Goal: Information Seeking & Learning: Get advice/opinions

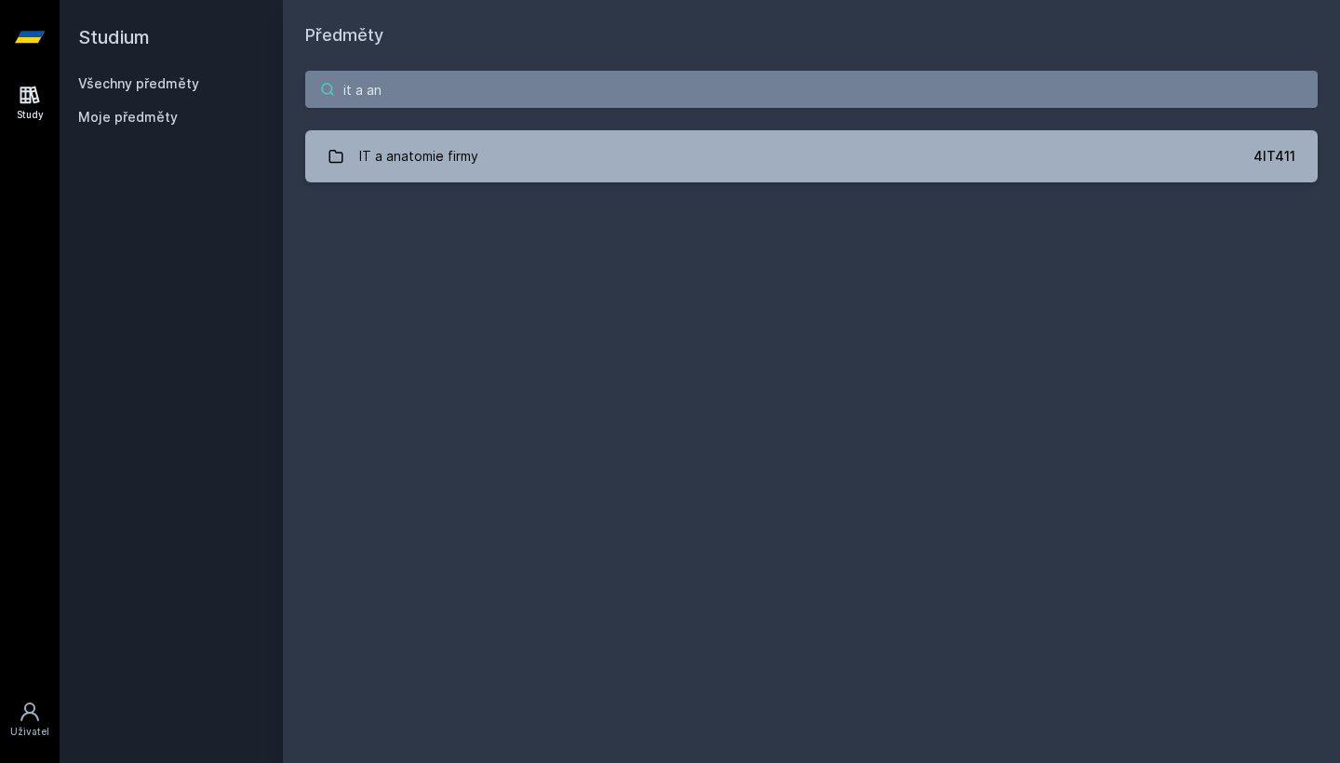
click at [657, 76] on input "it a an" at bounding box center [811, 89] width 1013 height 37
click at [657, 77] on input "it a an" at bounding box center [811, 89] width 1013 height 37
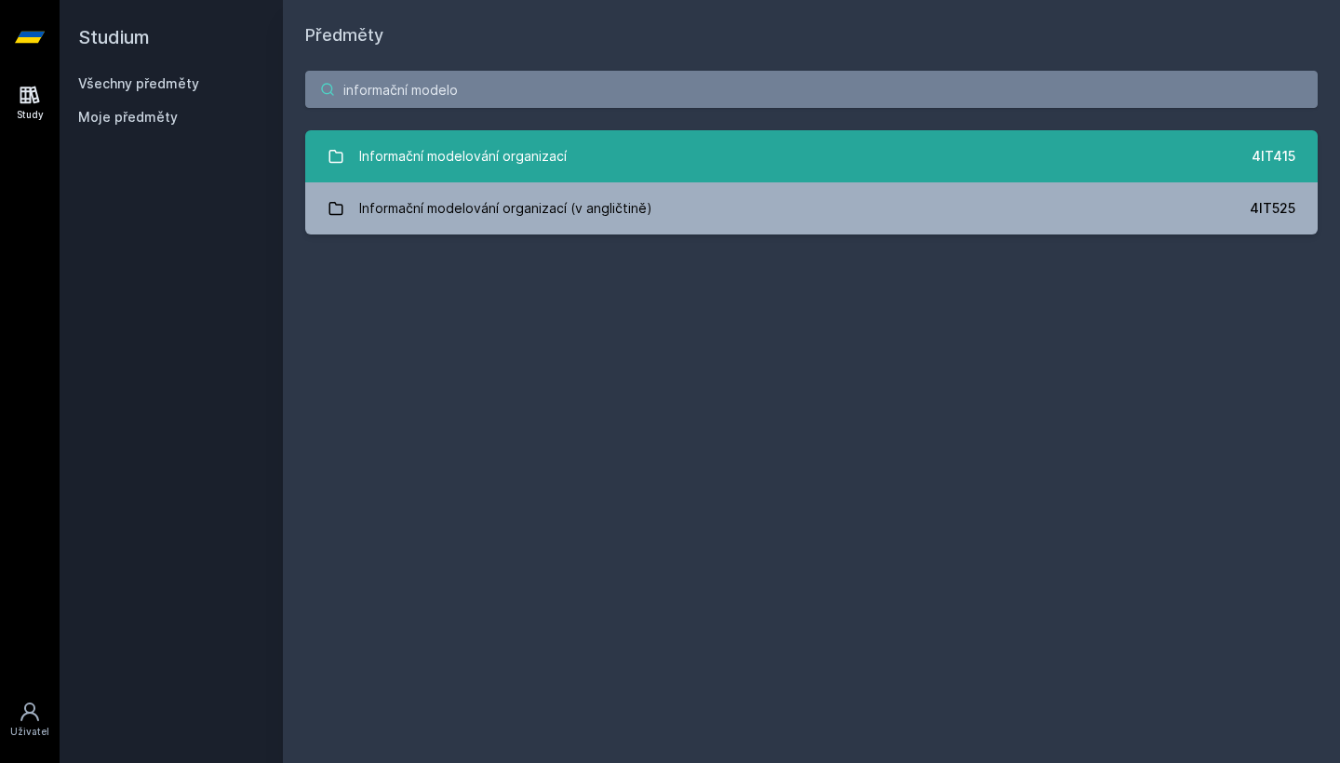
type input "informační modelo"
click at [457, 158] on div "Informační modelování organizací" at bounding box center [463, 156] width 208 height 37
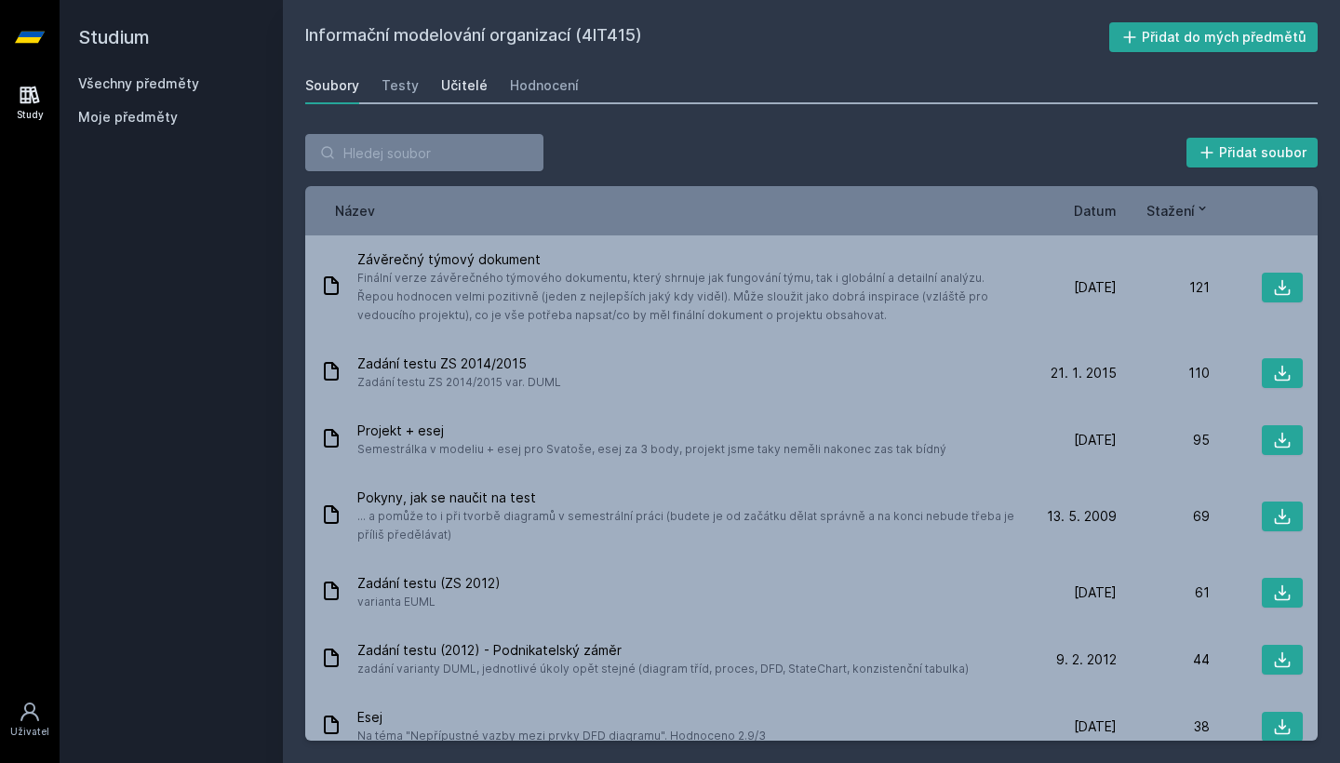
click at [463, 77] on div "Učitelé" at bounding box center [464, 85] width 47 height 19
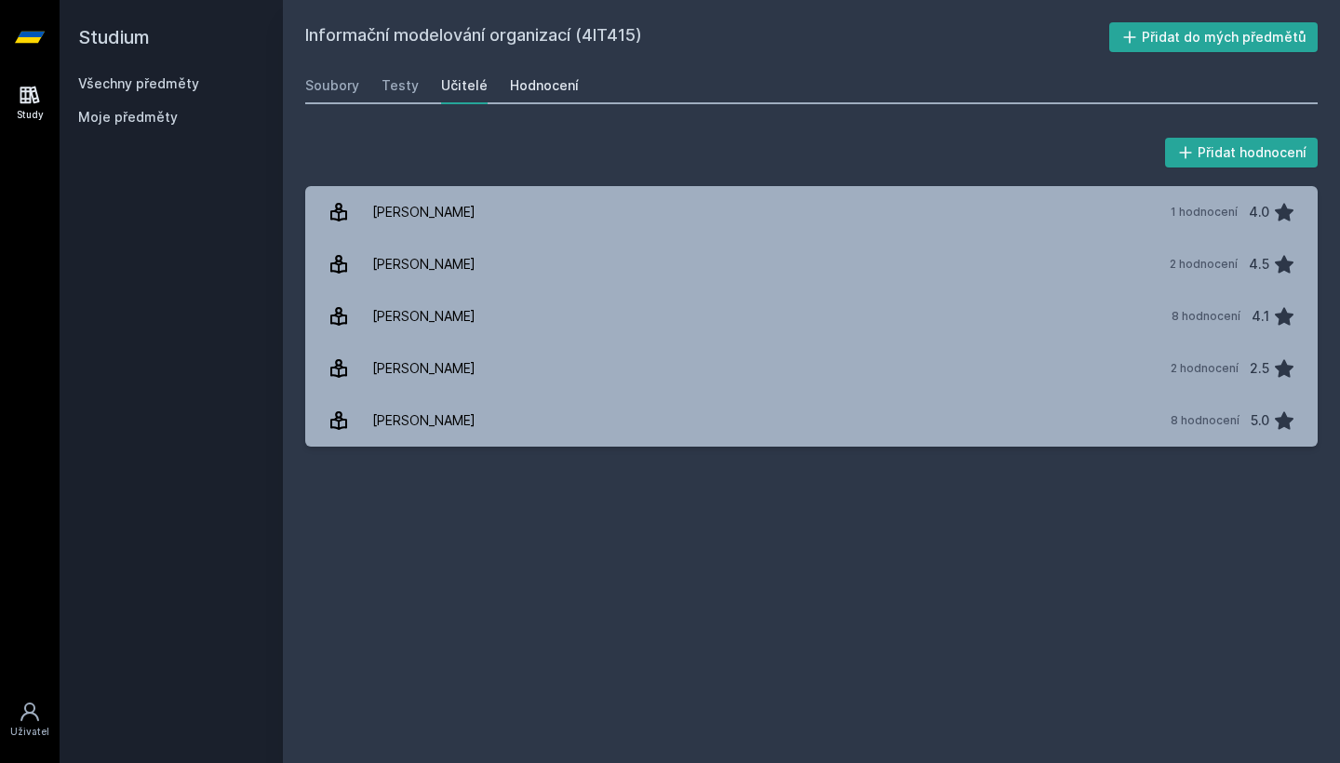
click at [524, 77] on div "Hodnocení" at bounding box center [544, 85] width 69 height 19
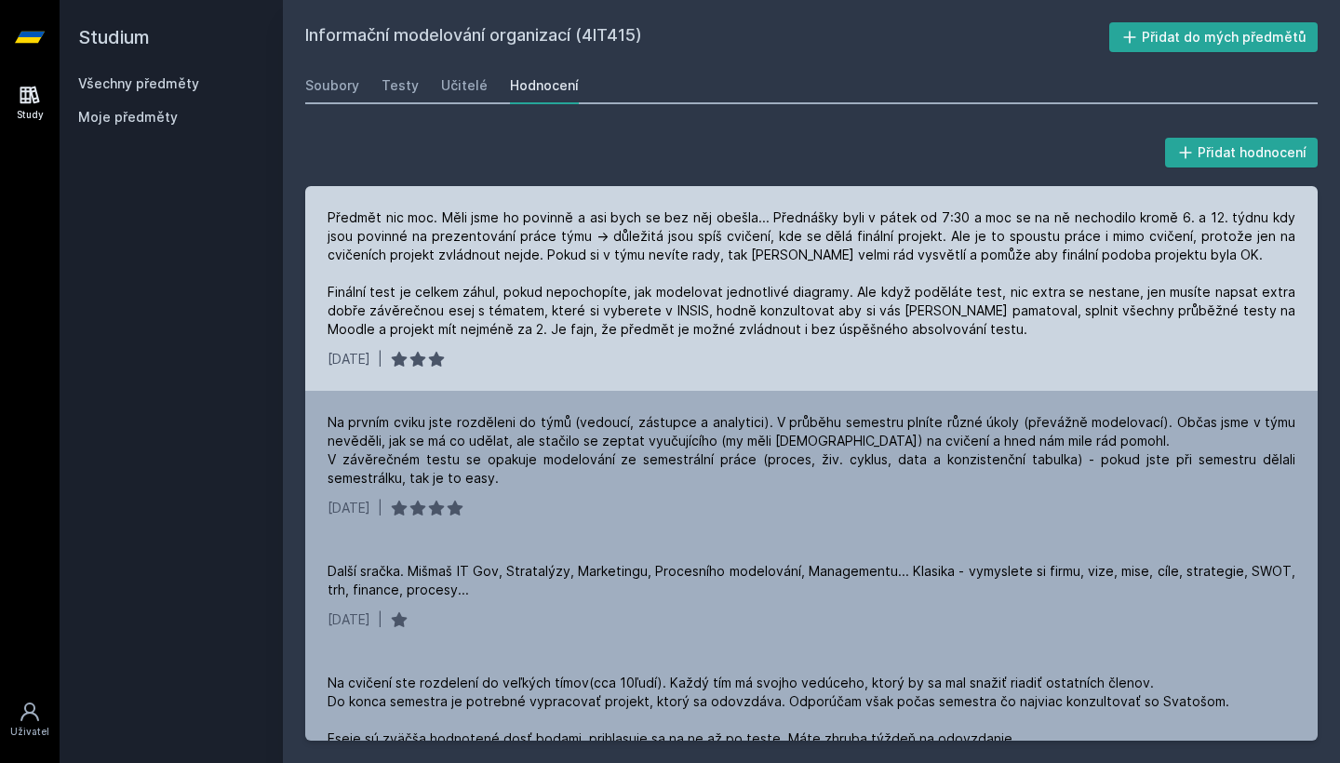
click at [955, 237] on div "Předmět nic moc. Měli jsme ho povinně a asi bych se bez něj obešla... Přednášky…" at bounding box center [812, 273] width 968 height 130
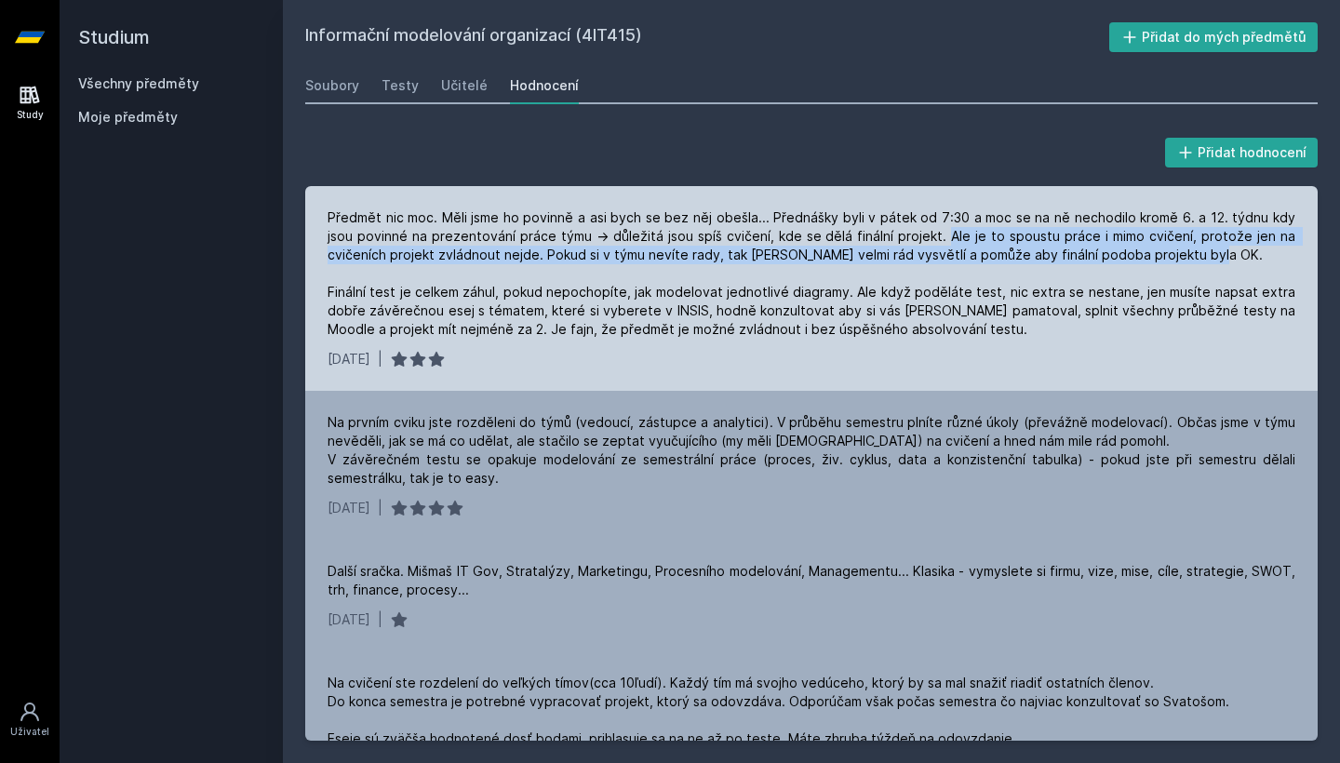
drag, startPoint x: 955, startPoint y: 237, endPoint x: 1205, endPoint y: 254, distance: 250.9
click at [1205, 254] on div "Předmět nic moc. Měli jsme ho povinně a asi bych se bez něj obešla... Přednášky…" at bounding box center [812, 273] width 968 height 130
drag, startPoint x: 1205, startPoint y: 254, endPoint x: 954, endPoint y: 236, distance: 251.9
click at [954, 235] on div "Předmět nic moc. Měli jsme ho povinně a asi bych se bez něj obešla... Přednášky…" at bounding box center [812, 273] width 968 height 130
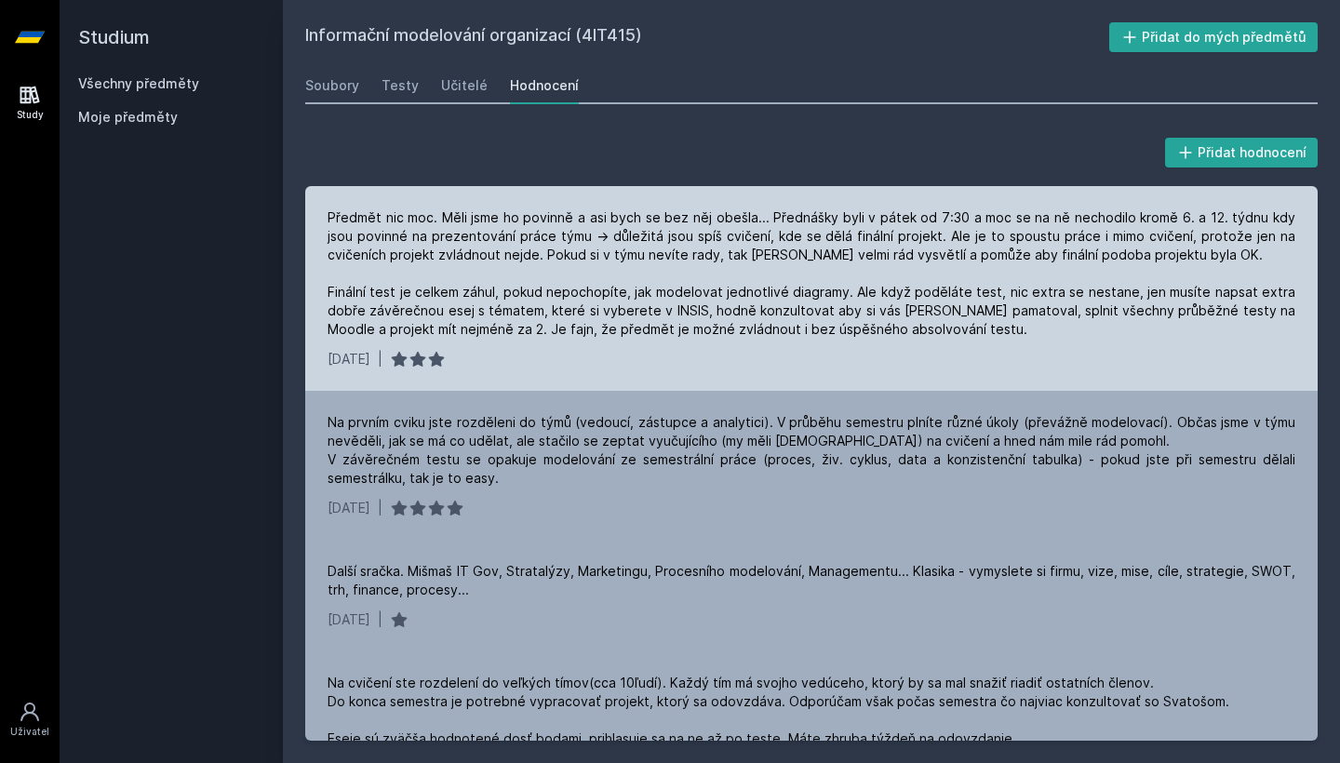
click at [417, 318] on div "Předmět nic moc. Měli jsme ho povinně a asi bych se bez něj obešla... Přednášky…" at bounding box center [812, 273] width 968 height 130
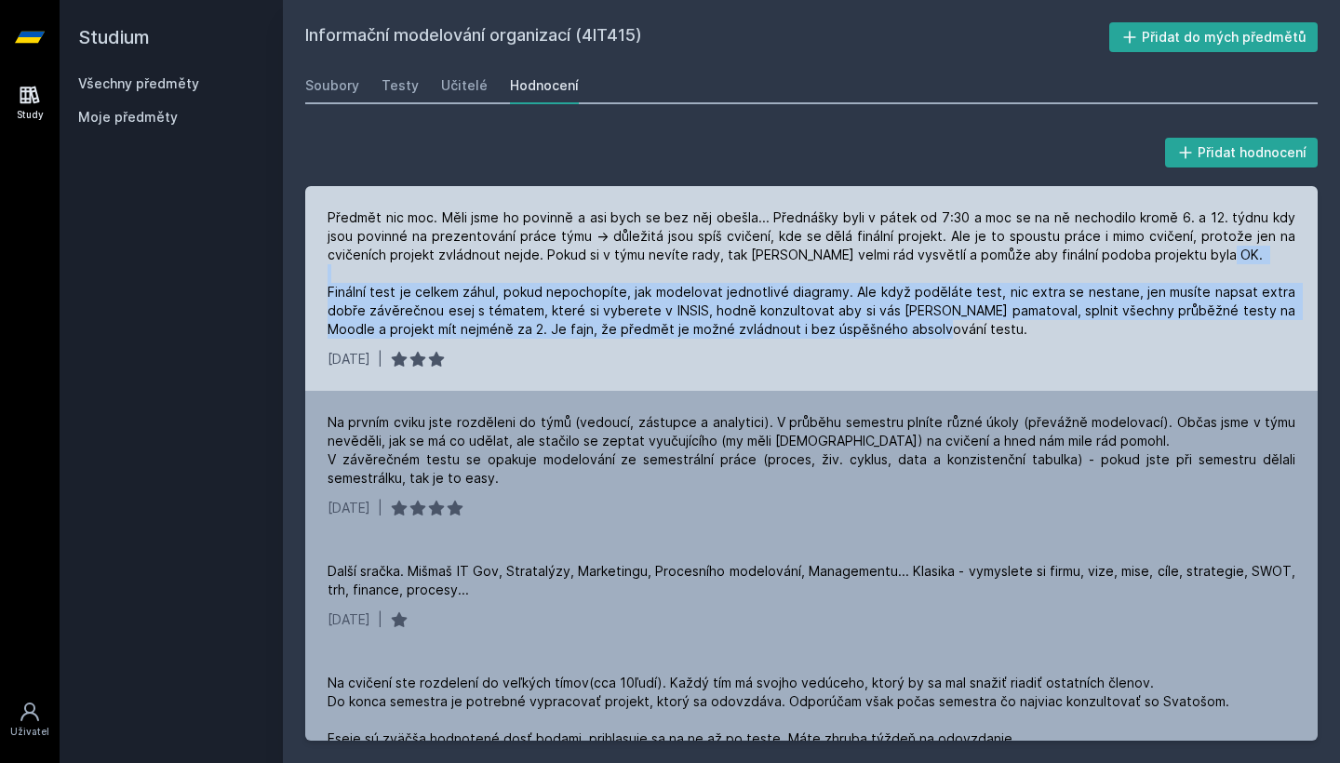
click at [417, 318] on div "Předmět nic moc. Měli jsme ho povinně a asi bych se bez něj obešla... Přednášky…" at bounding box center [812, 273] width 968 height 130
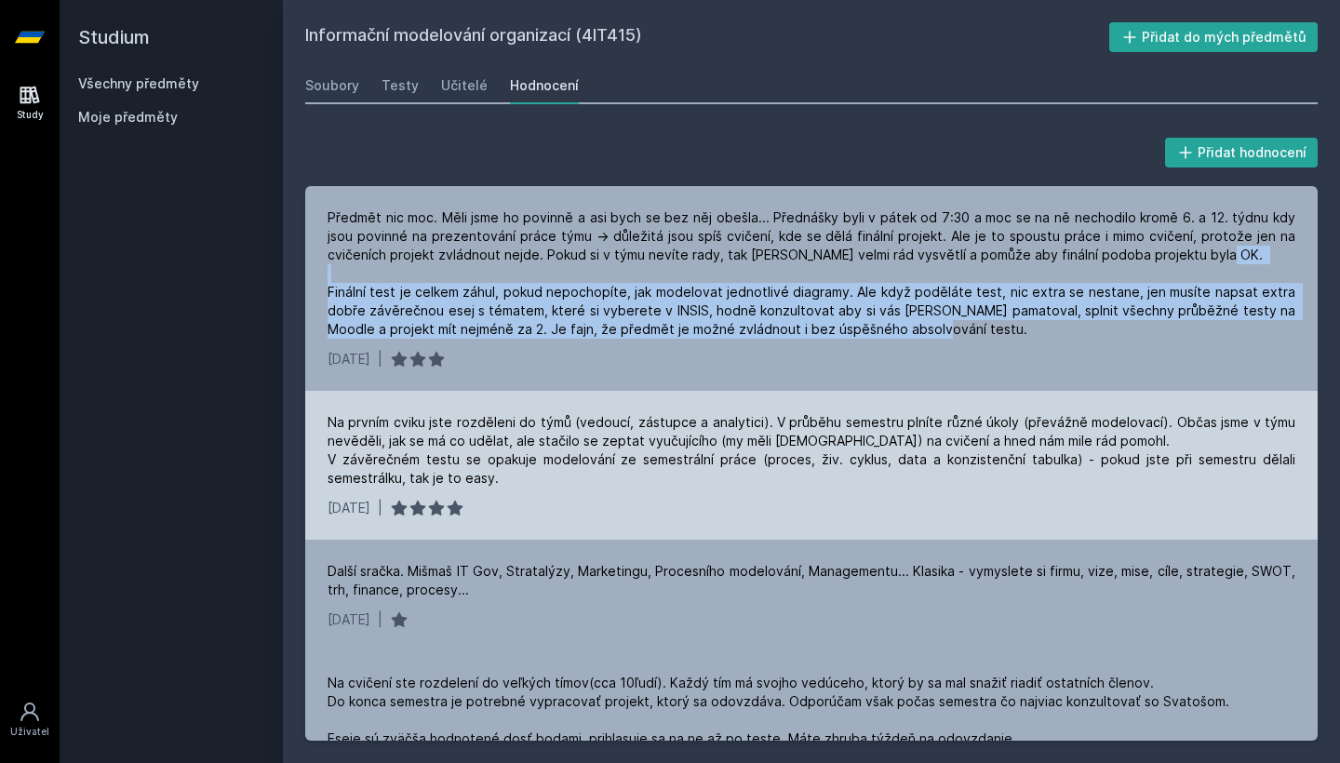
click at [401, 481] on div "Na prvním cviku jste rozděleni do týmů (vedoucí, zástupce a analytici). V průbě…" at bounding box center [812, 450] width 968 height 74
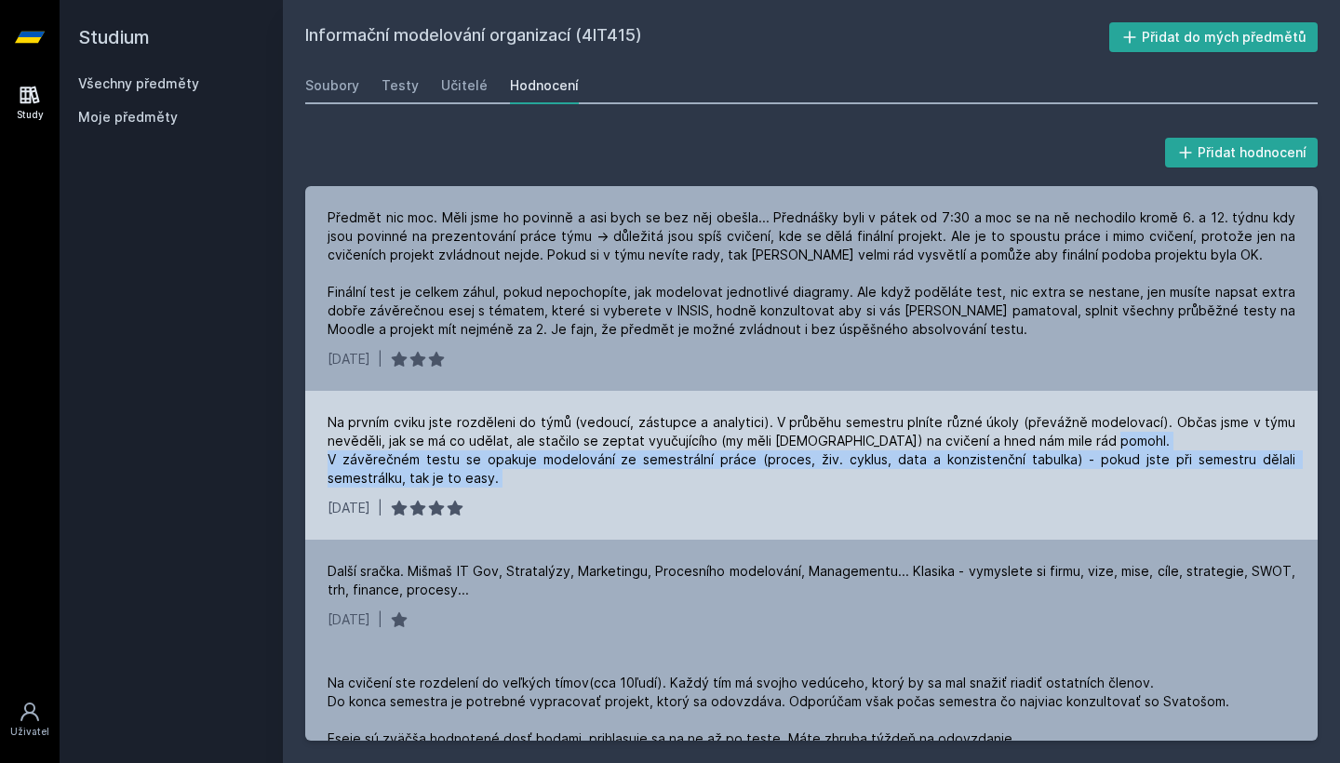
drag, startPoint x: 401, startPoint y: 481, endPoint x: 523, endPoint y: 504, distance: 124.1
click at [523, 488] on div "Na prvním cviku jste rozděleni do týmů (vedoucí, zástupce a analytici). V průbě…" at bounding box center [812, 450] width 968 height 74
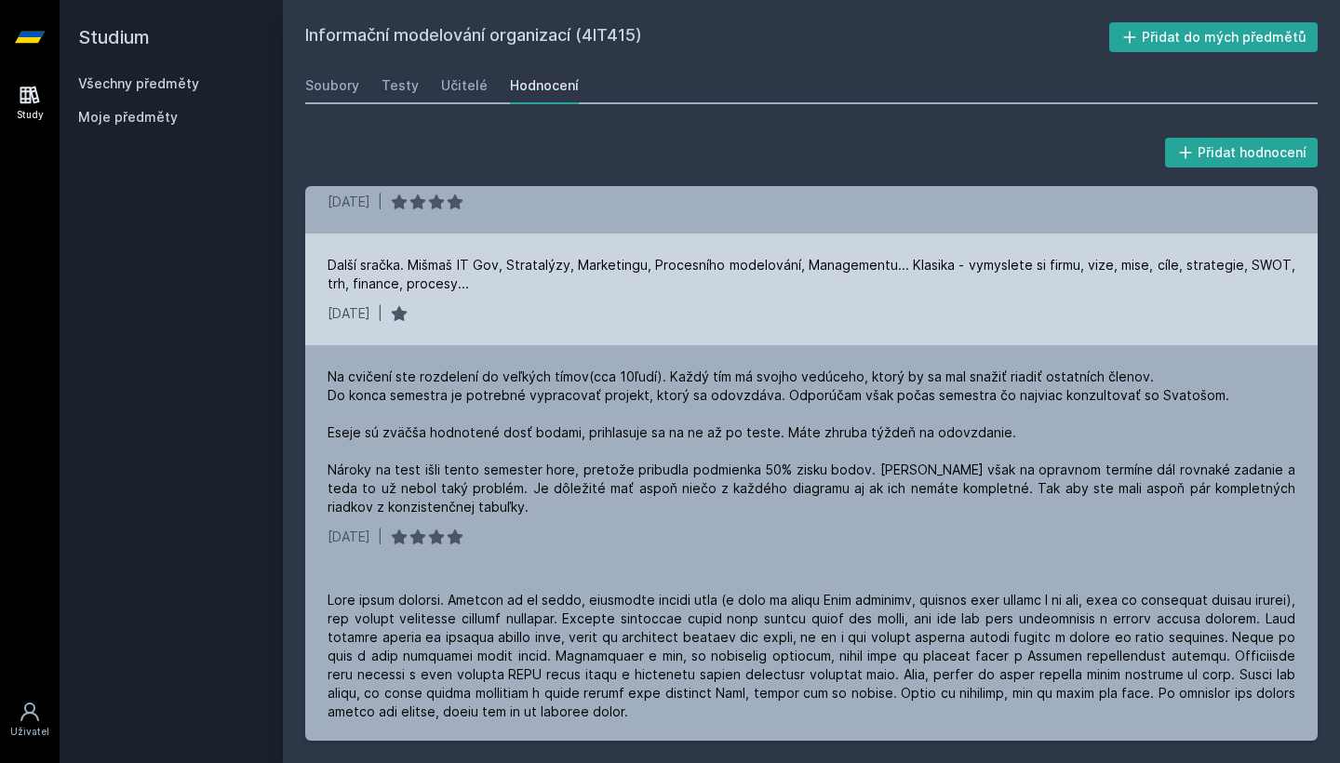
scroll to position [309, 0]
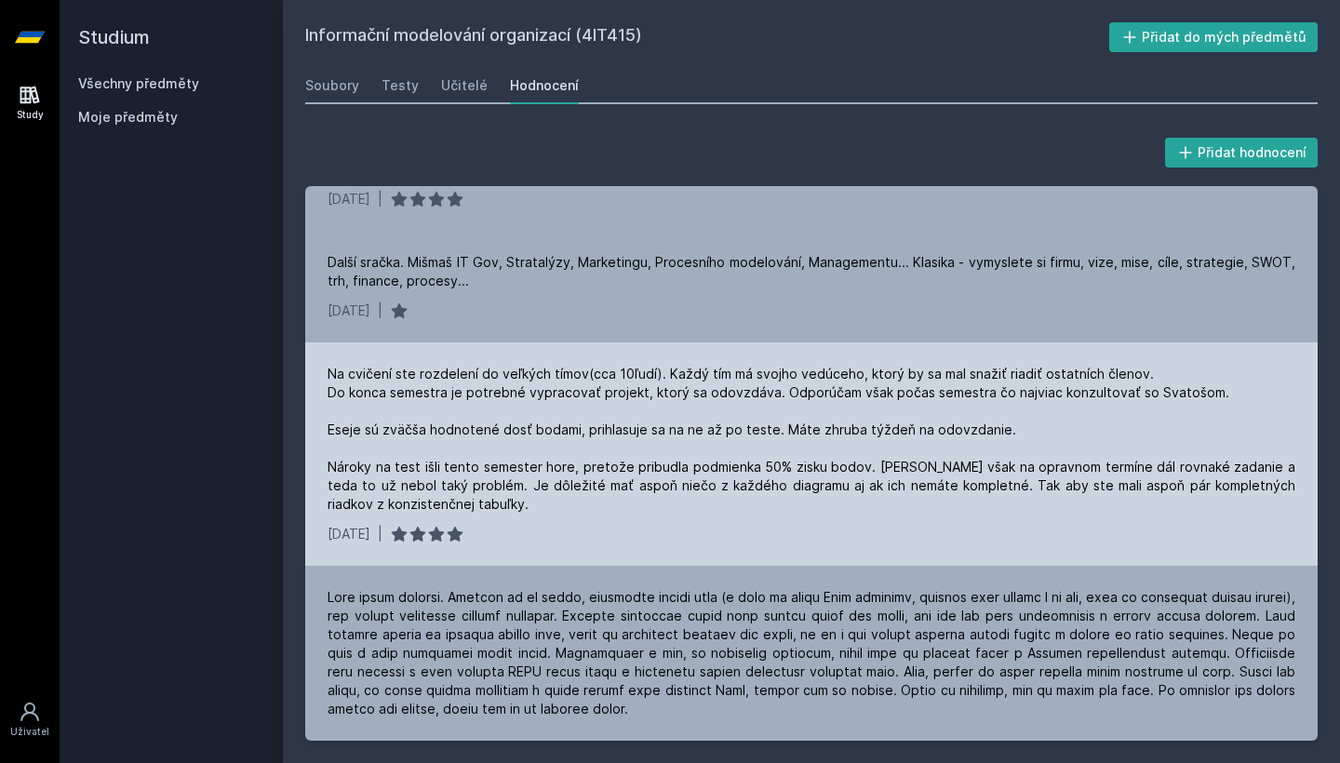
click at [474, 412] on div "Na cvičení ste rozdelení do veľkých tímov(cca 10ľudí). Každý tím má svojho vedú…" at bounding box center [812, 439] width 968 height 149
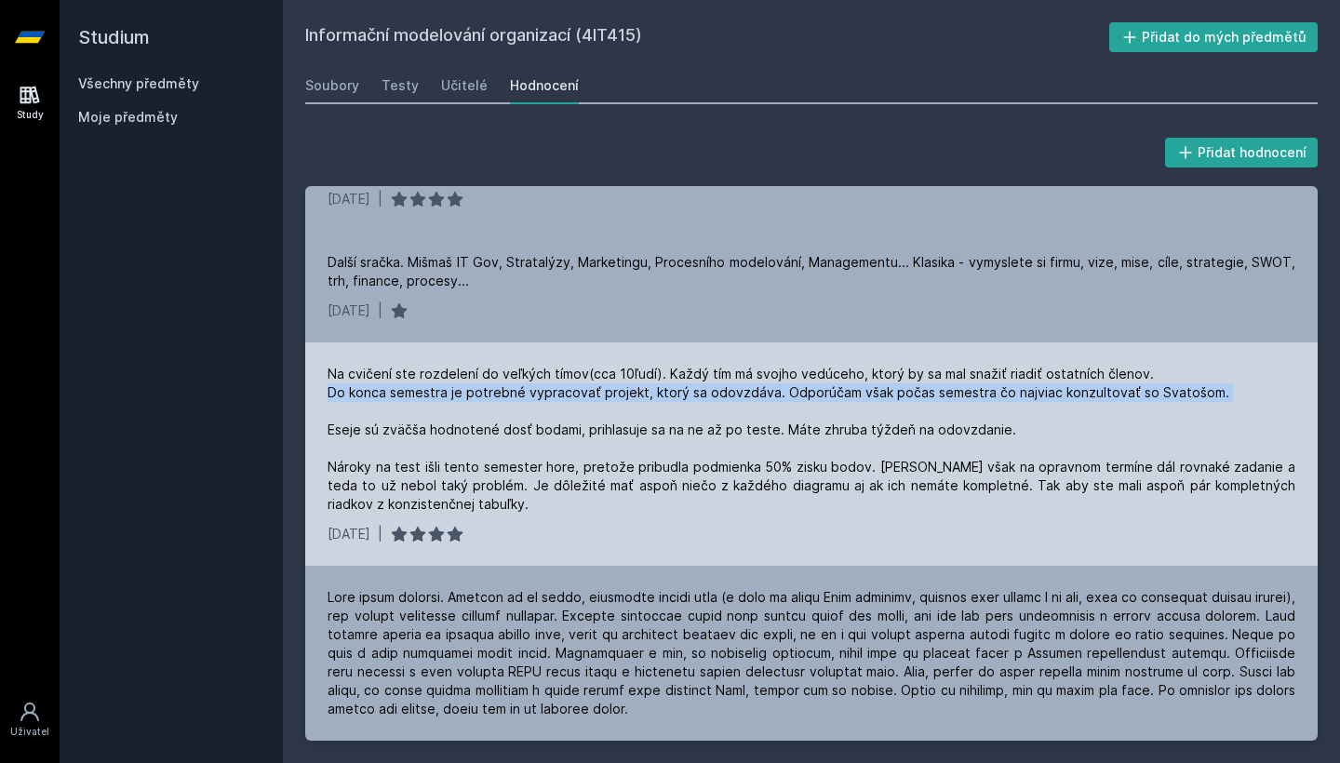
click at [474, 412] on div "Na cvičení ste rozdelení do veľkých tímov(cca 10ľudí). Každý tím má svojho vedú…" at bounding box center [812, 439] width 968 height 149
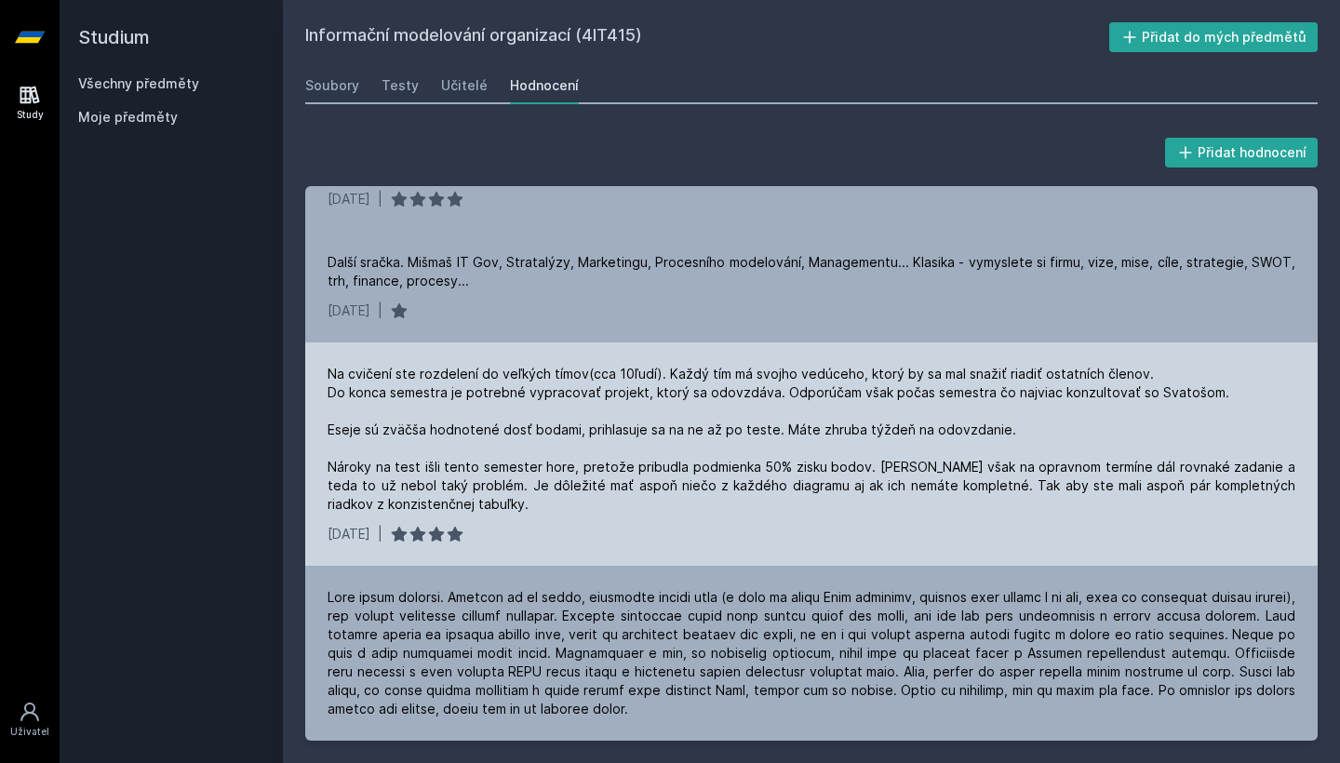
click at [470, 450] on div "Na cvičení ste rozdelení do veľkých tímov(cca 10ľudí). Každý tím má svojho vedú…" at bounding box center [812, 439] width 968 height 149
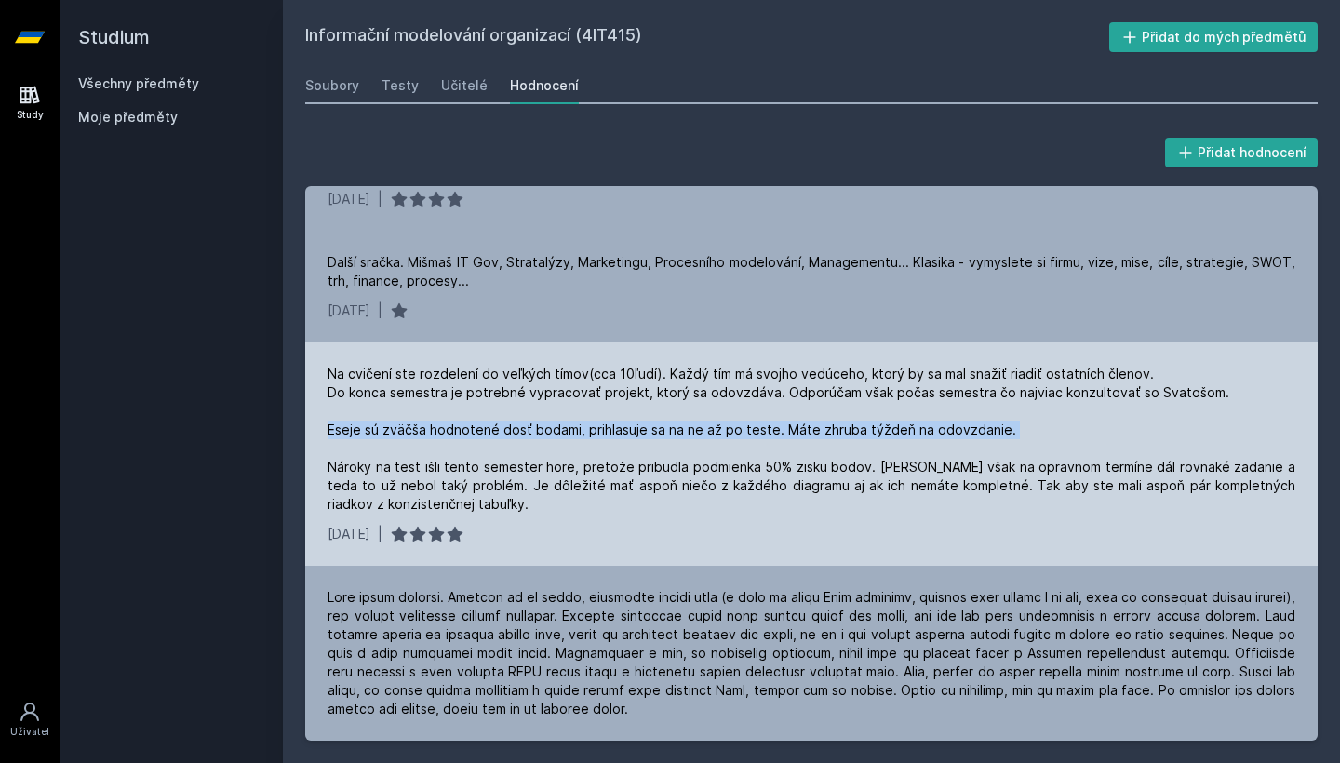
click at [470, 450] on div "Na cvičení ste rozdelení do veľkých tímov(cca 10ľudí). Každý tím má svojho vedú…" at bounding box center [812, 439] width 968 height 149
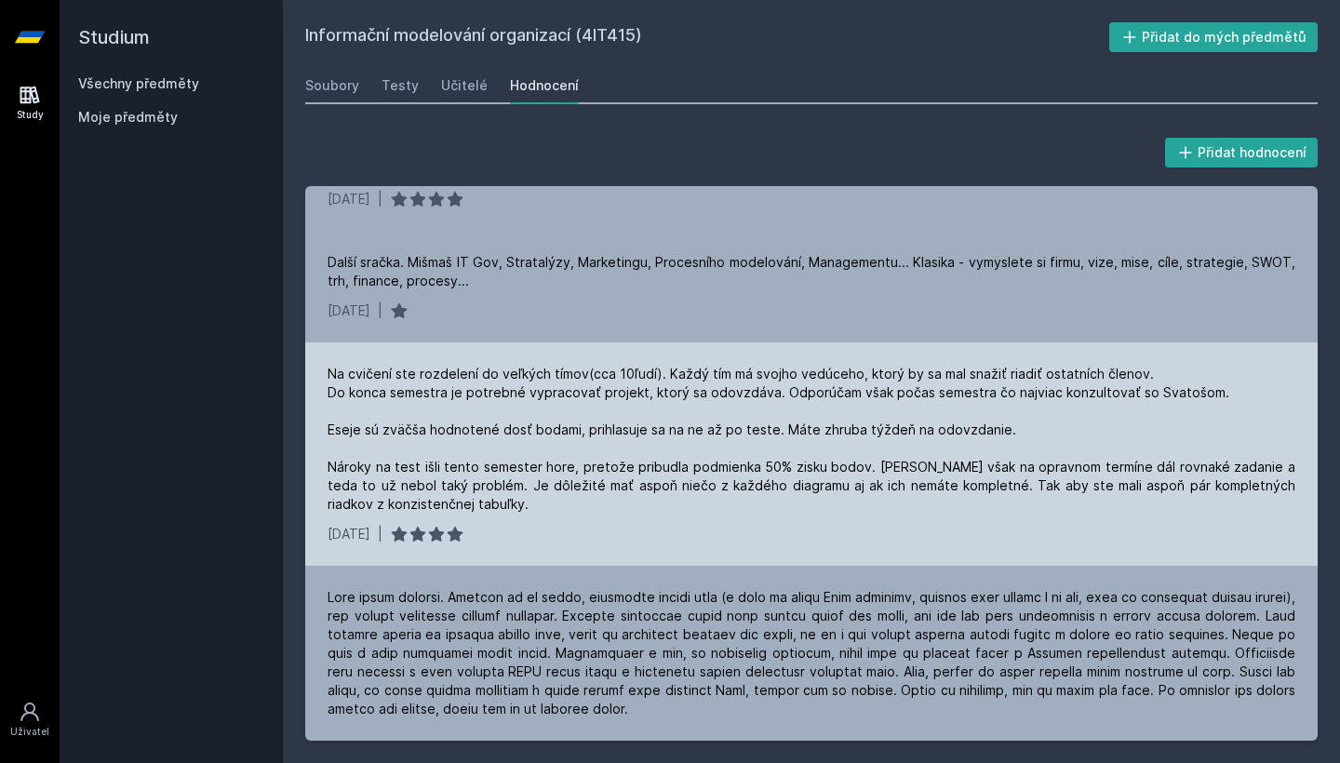
click at [531, 506] on div "Na cvičení ste rozdelení do veľkých tímov(cca 10ľudí). Každý tím má svojho vedú…" at bounding box center [812, 439] width 968 height 149
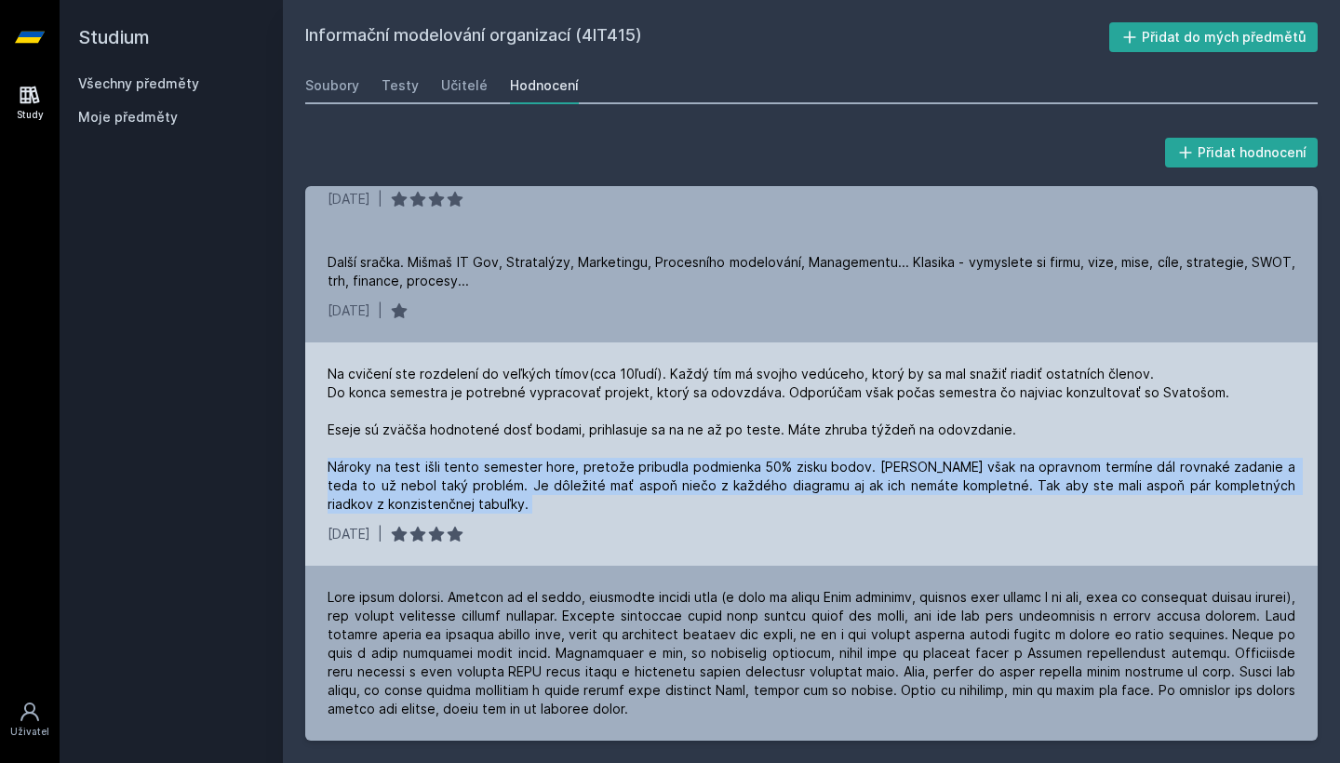
click at [531, 506] on div "Na cvičení ste rozdelení do veľkých tímov(cca 10ľudí). Každý tím má svojho vedú…" at bounding box center [812, 439] width 968 height 149
click at [533, 514] on div "Na cvičení ste rozdelení do veľkých tímov(cca 10ľudí). Každý tím má svojho vedú…" at bounding box center [812, 439] width 968 height 149
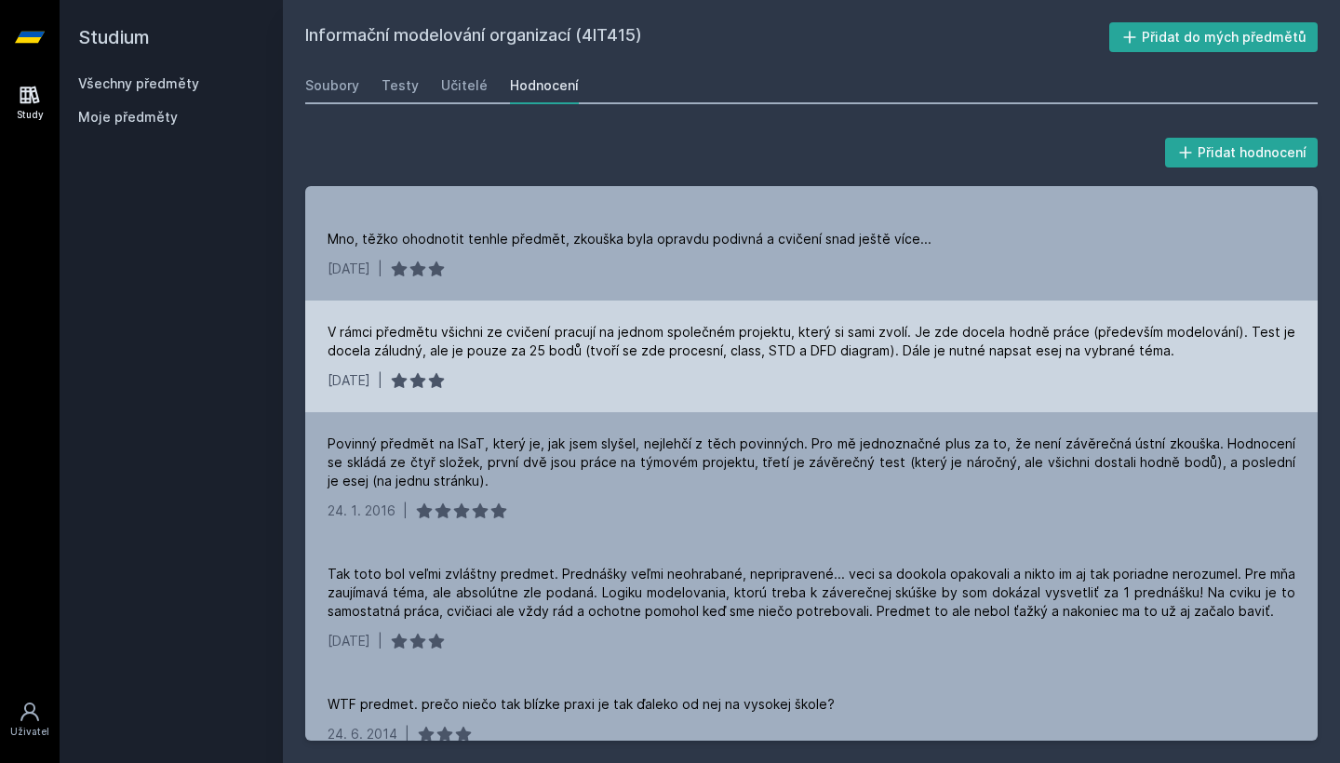
scroll to position [1302, 0]
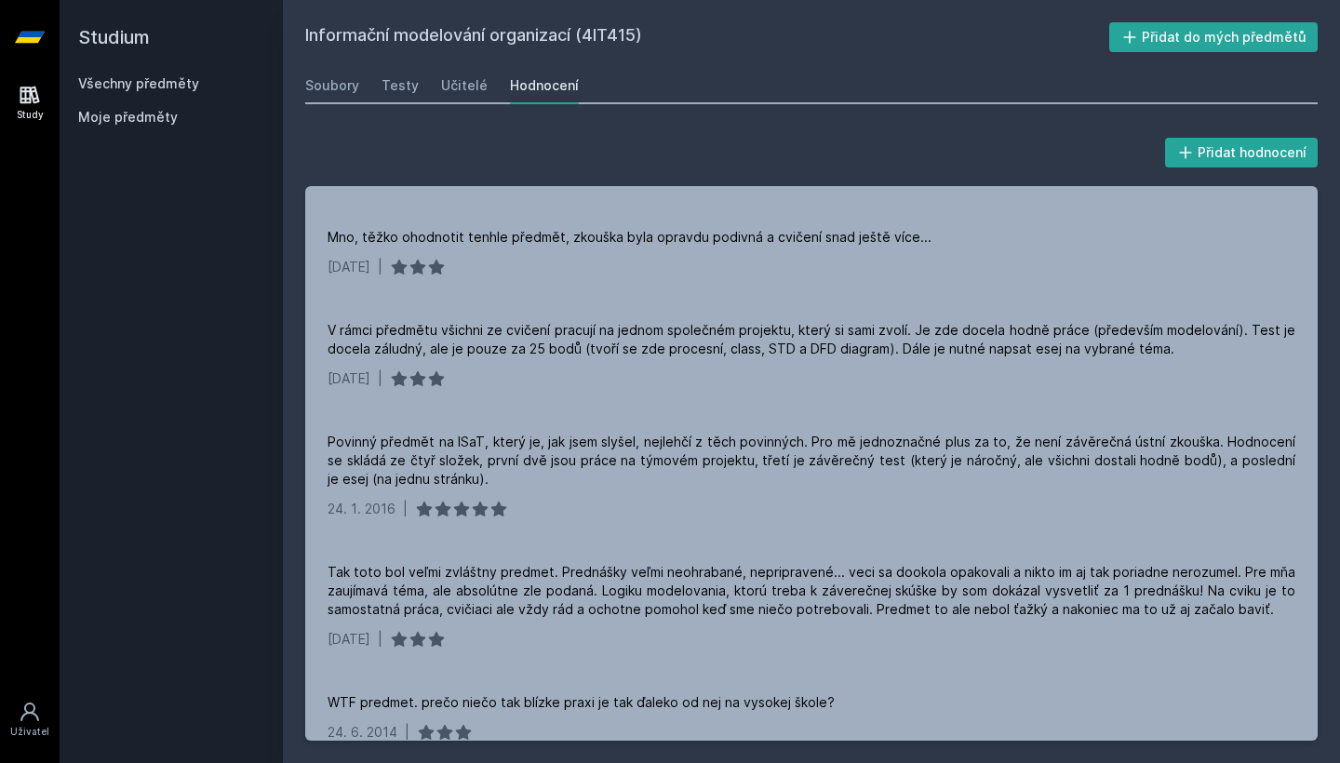
click at [638, 159] on div "Přidat hodnocení" at bounding box center [811, 152] width 1013 height 37
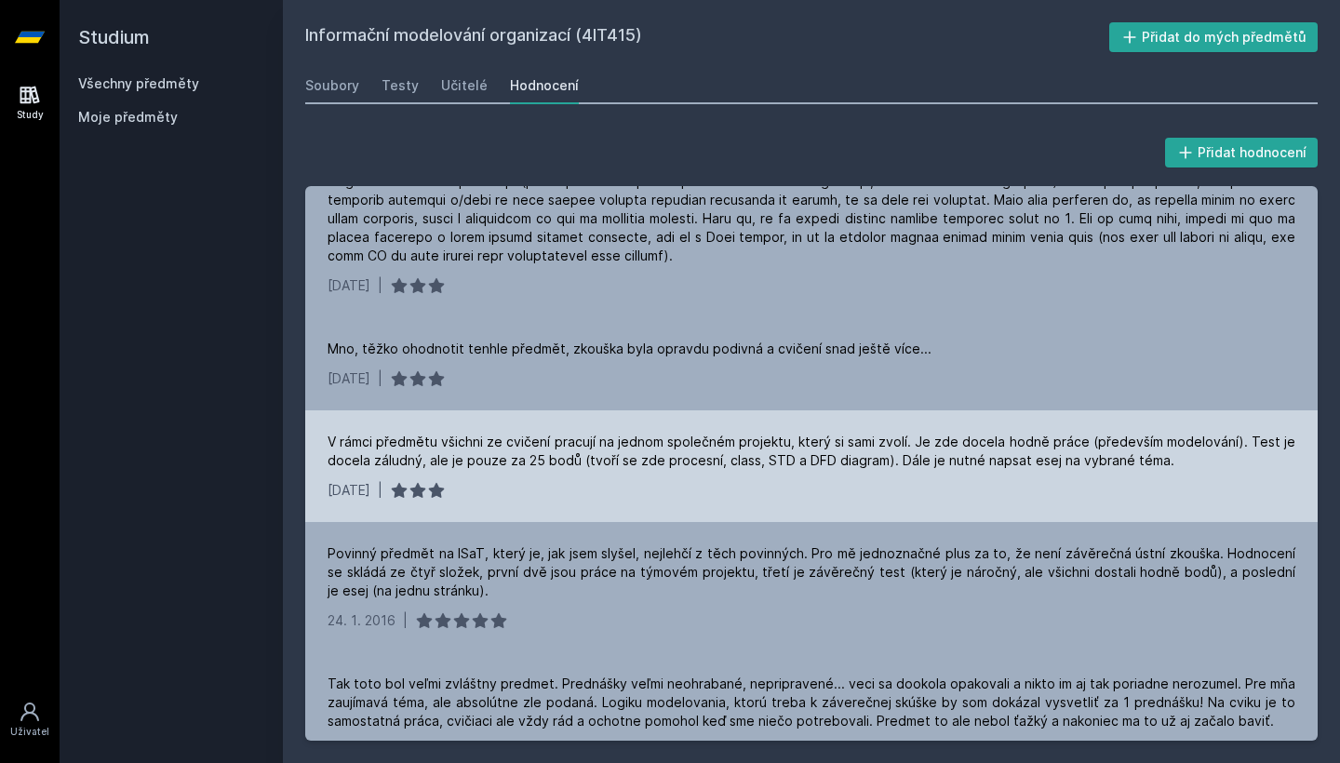
scroll to position [1172, 0]
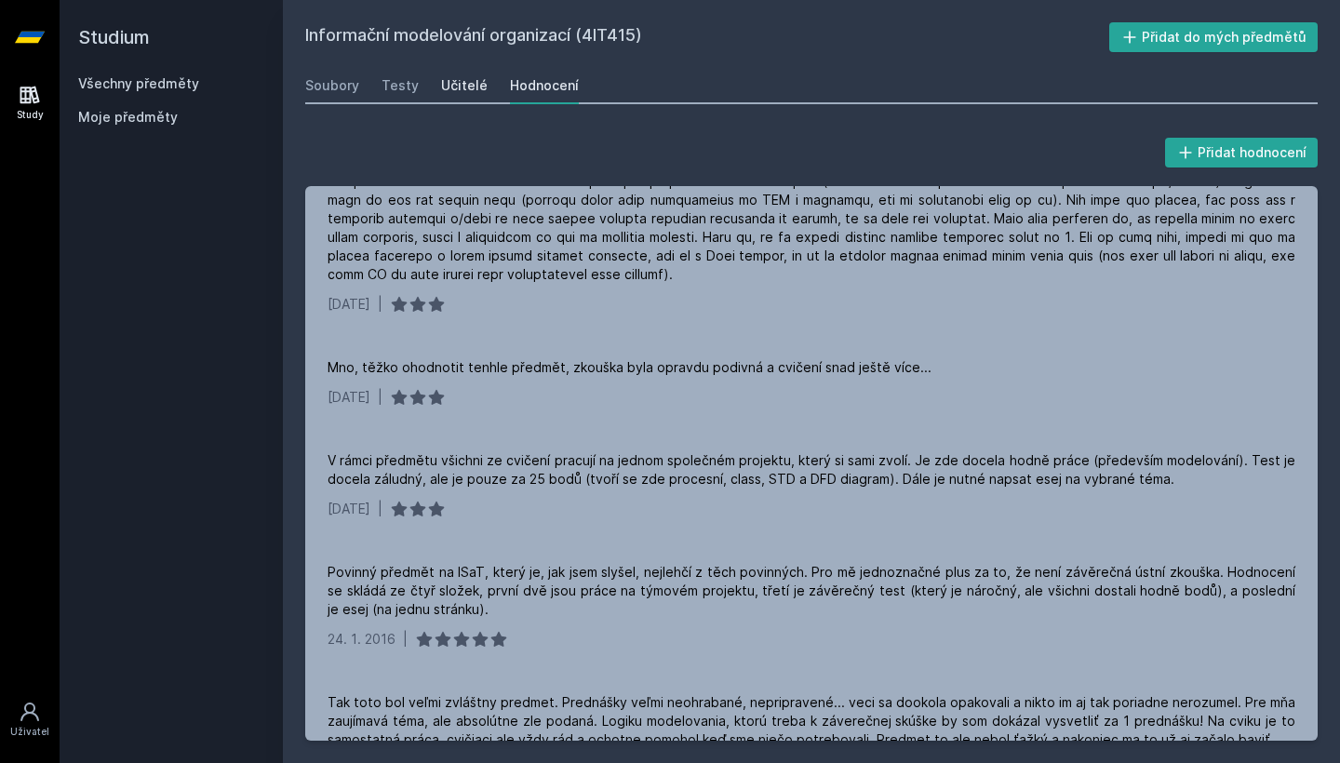
click at [464, 97] on link "Učitelé" at bounding box center [464, 85] width 47 height 37
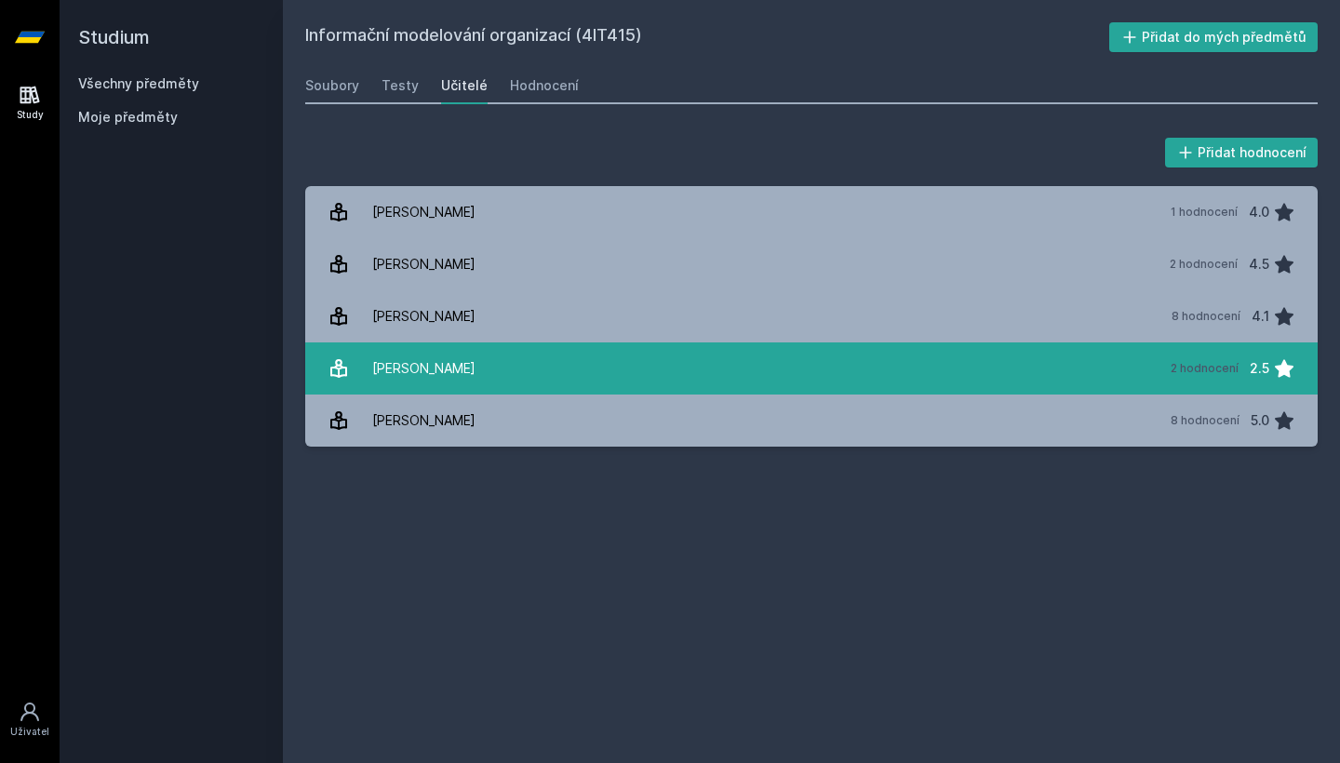
click at [518, 370] on link "[PERSON_NAME] 2 hodnocení 2.5" at bounding box center [811, 369] width 1013 height 52
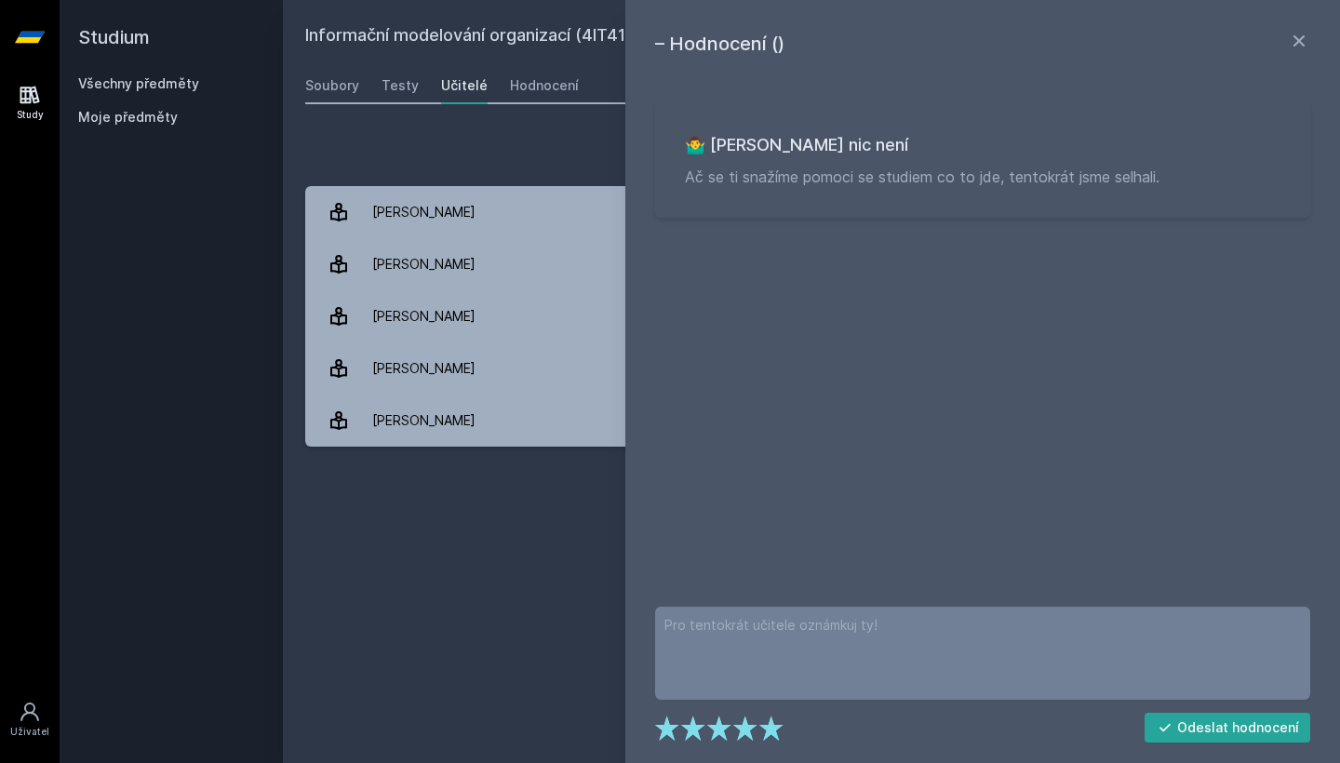
click at [1283, 40] on h1 "– Hodnocení ()" at bounding box center [971, 44] width 633 height 28
click at [1300, 41] on icon at bounding box center [1299, 40] width 11 height 11
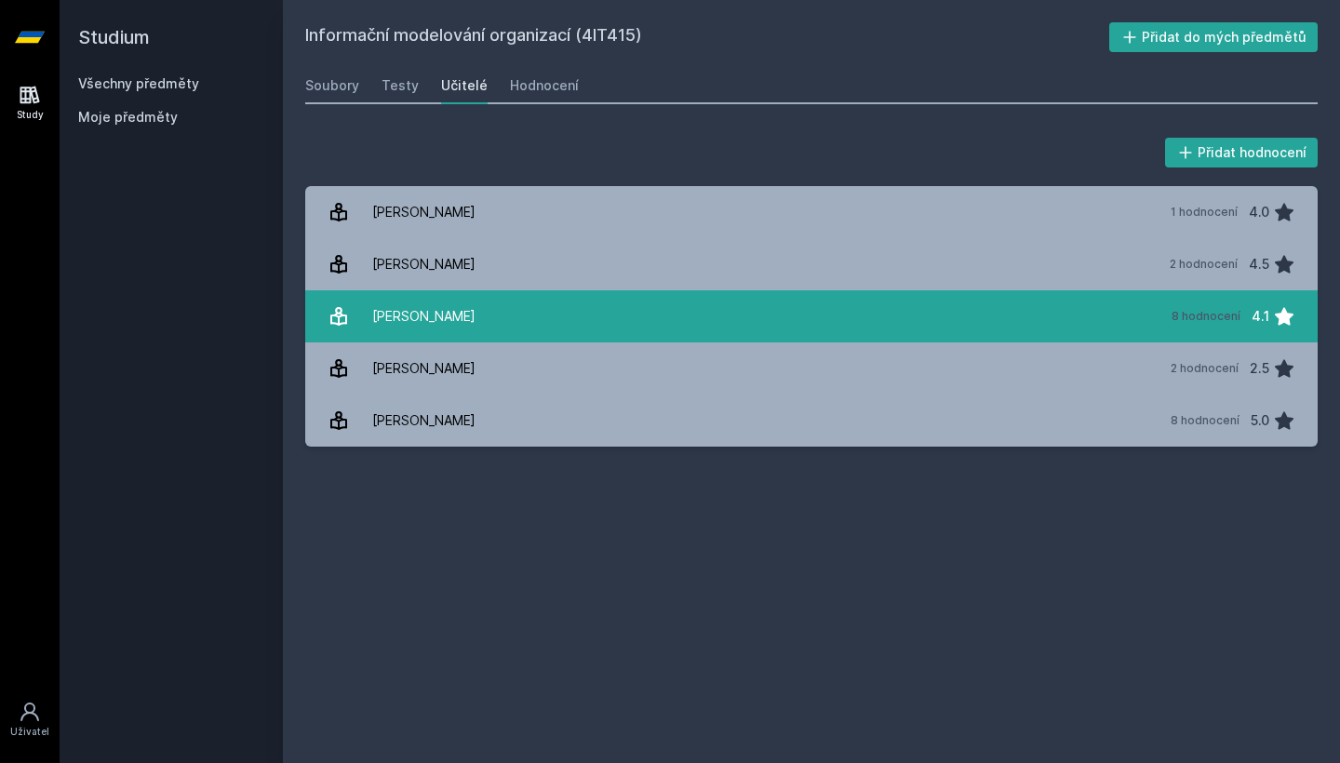
click at [585, 328] on link "[PERSON_NAME] 8 hodnocení 4.1" at bounding box center [811, 316] width 1013 height 52
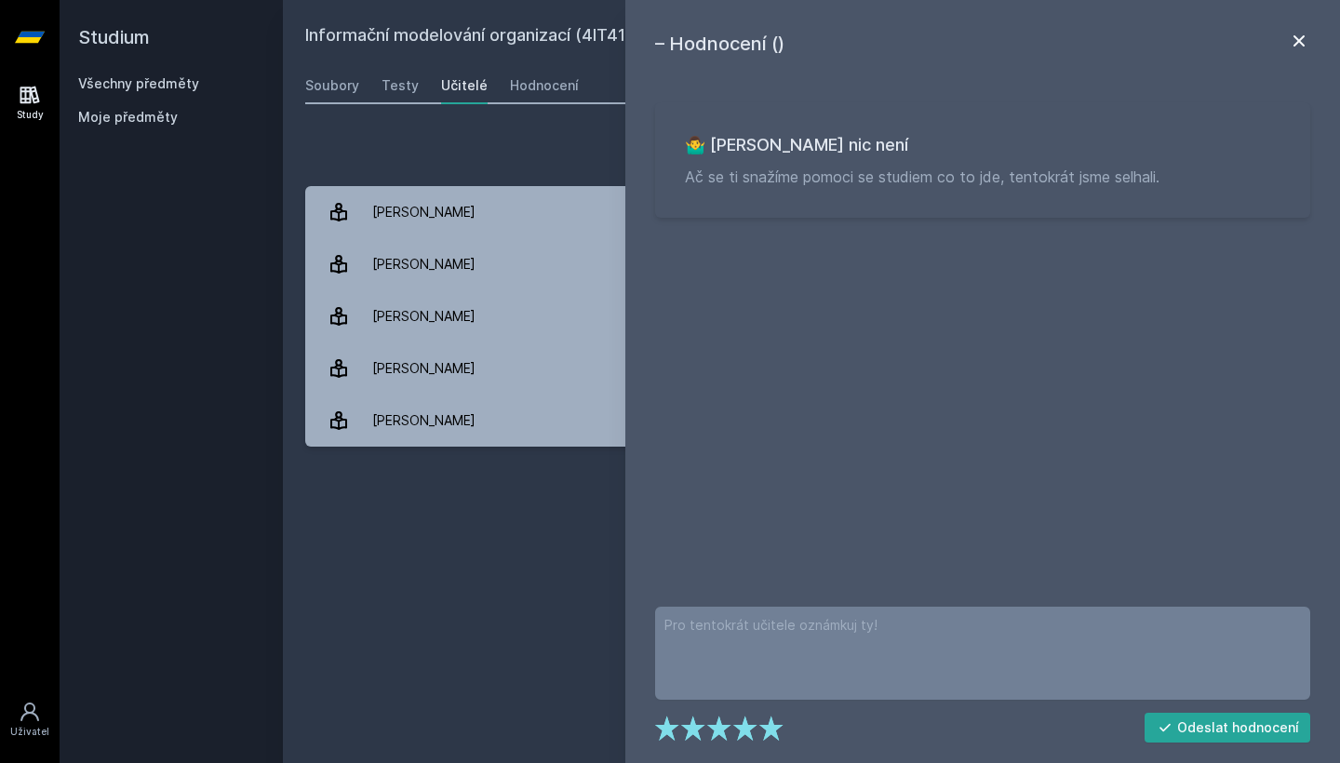
click at [1295, 37] on icon at bounding box center [1299, 40] width 11 height 11
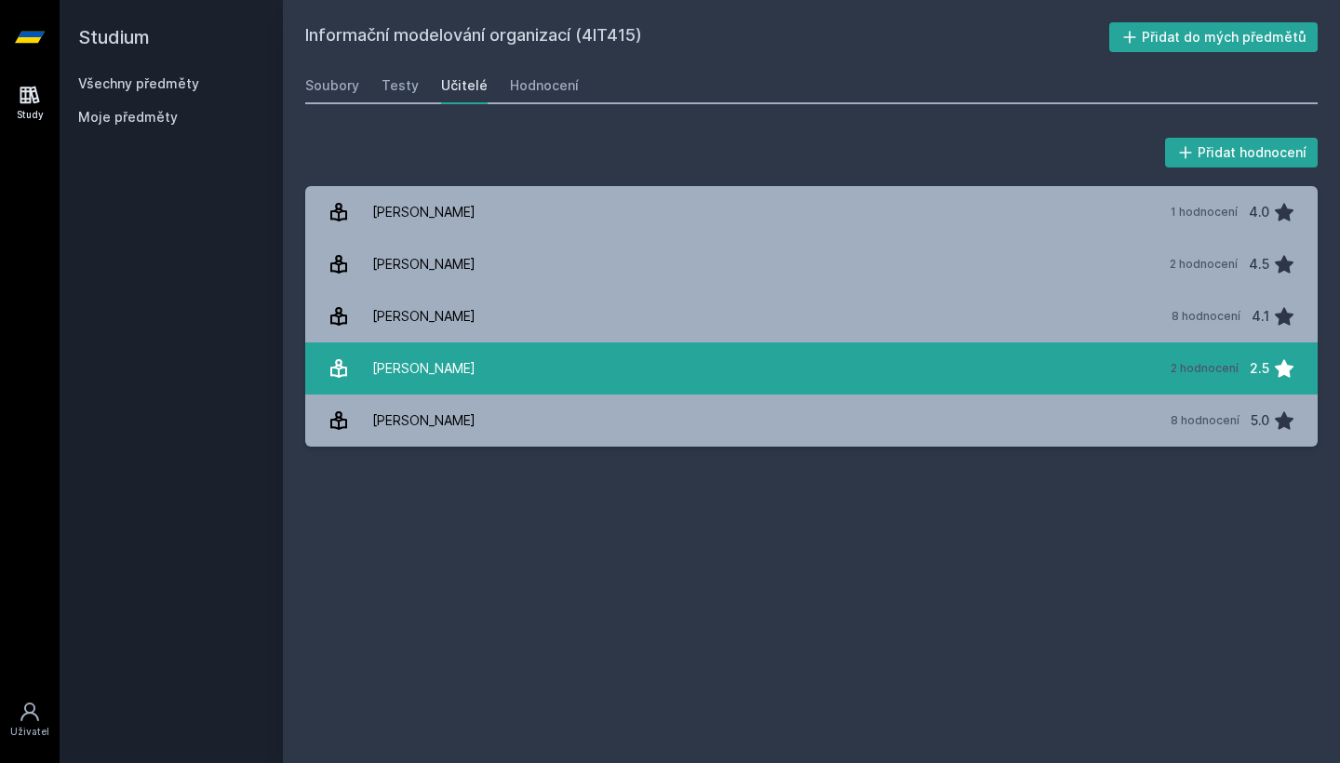
click at [608, 371] on link "[PERSON_NAME] 2 hodnocení 2.5" at bounding box center [811, 369] width 1013 height 52
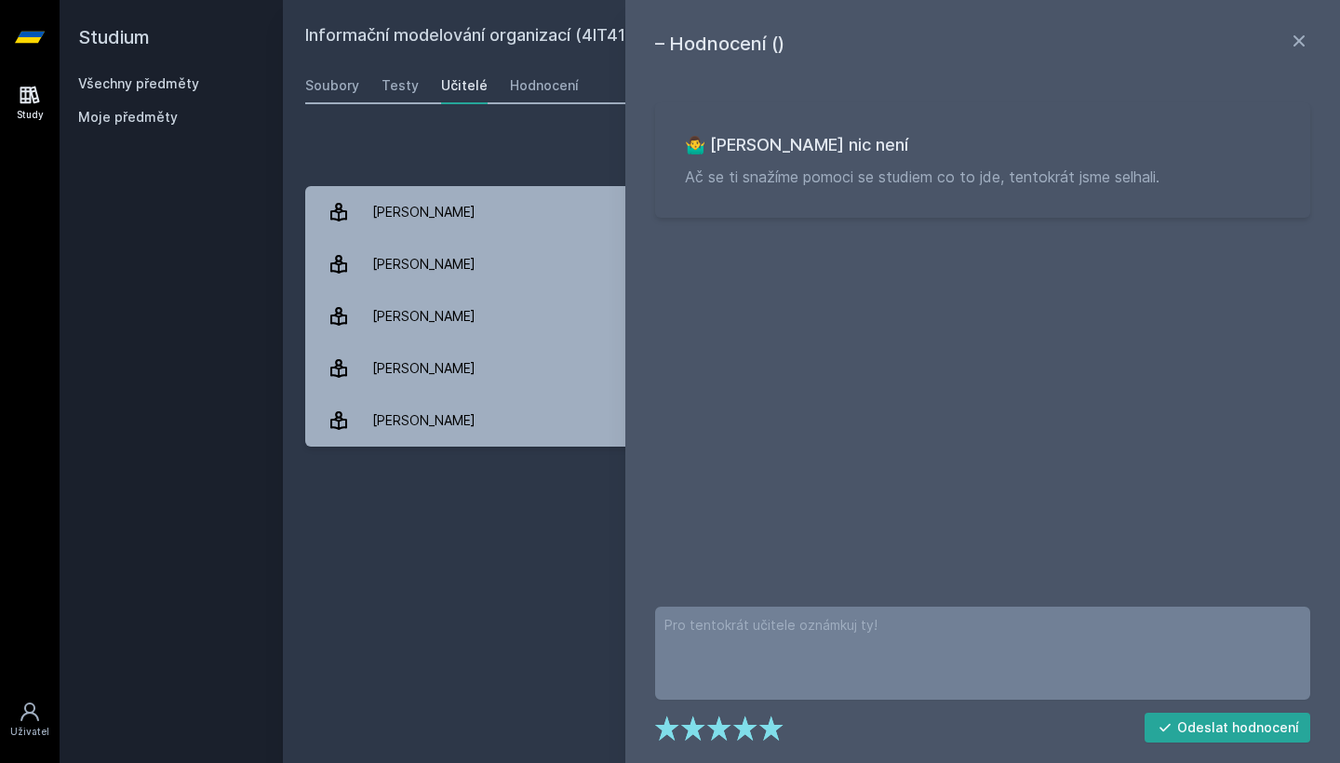
click at [1287, 45] on h1 "– Hodnocení ()" at bounding box center [971, 44] width 633 height 28
click at [1302, 44] on icon at bounding box center [1299, 40] width 11 height 11
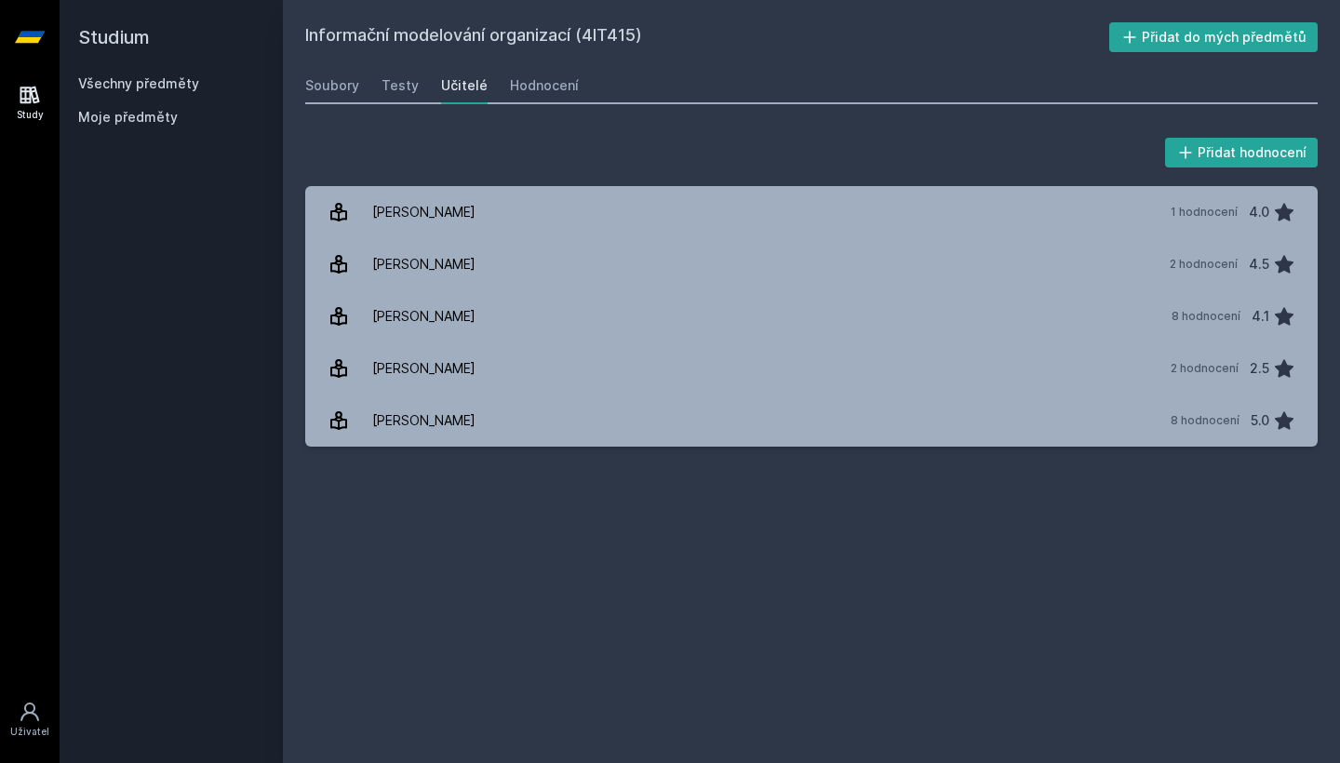
click at [740, 99] on div "Soubory Testy Učitelé Hodnocení" at bounding box center [811, 85] width 1013 height 37
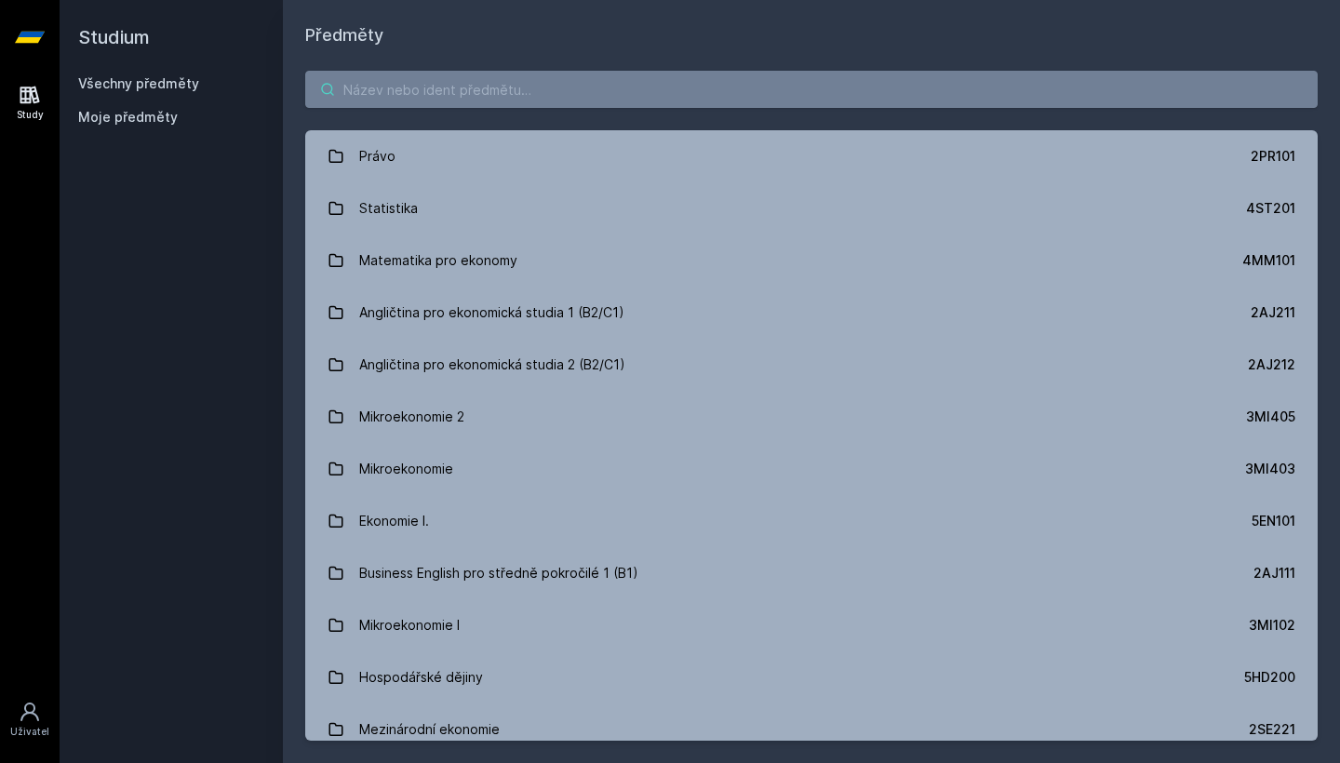
click at [573, 96] on input "search" at bounding box center [811, 89] width 1013 height 37
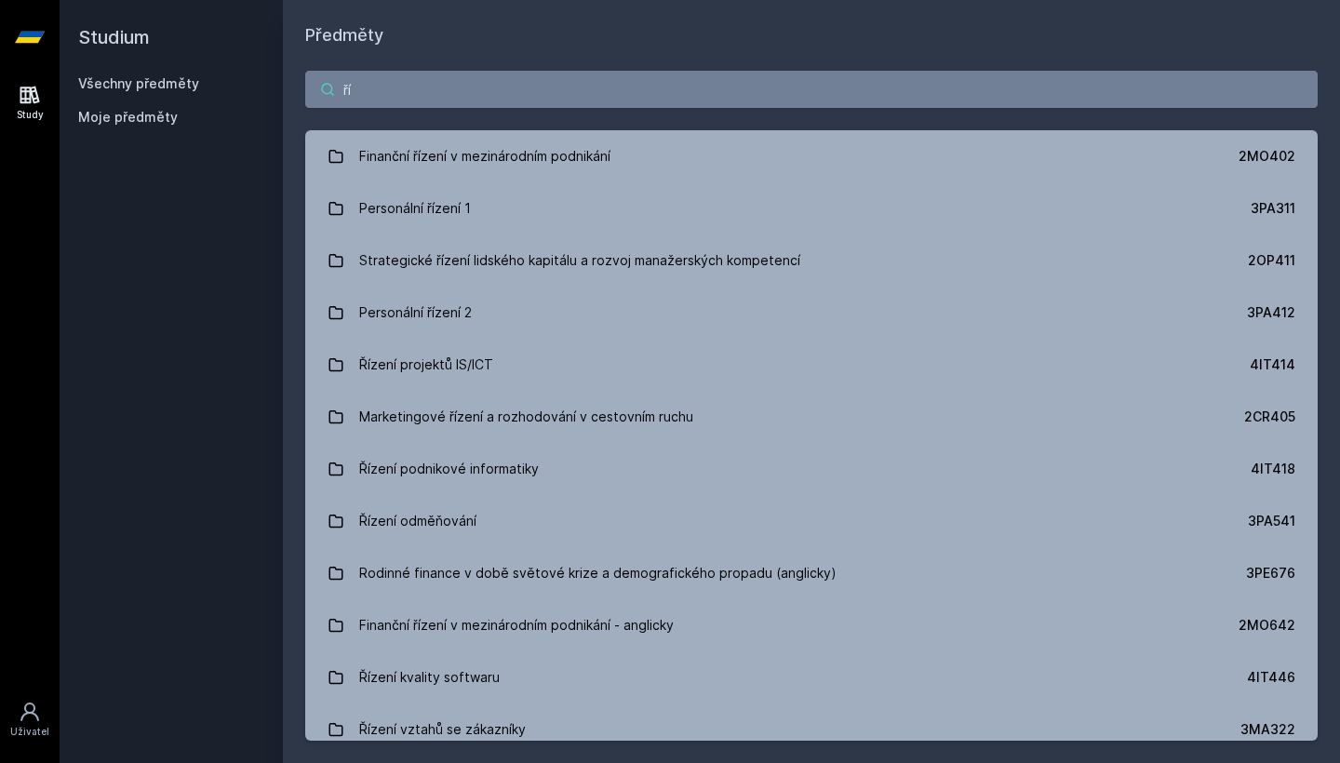
type input "ř"
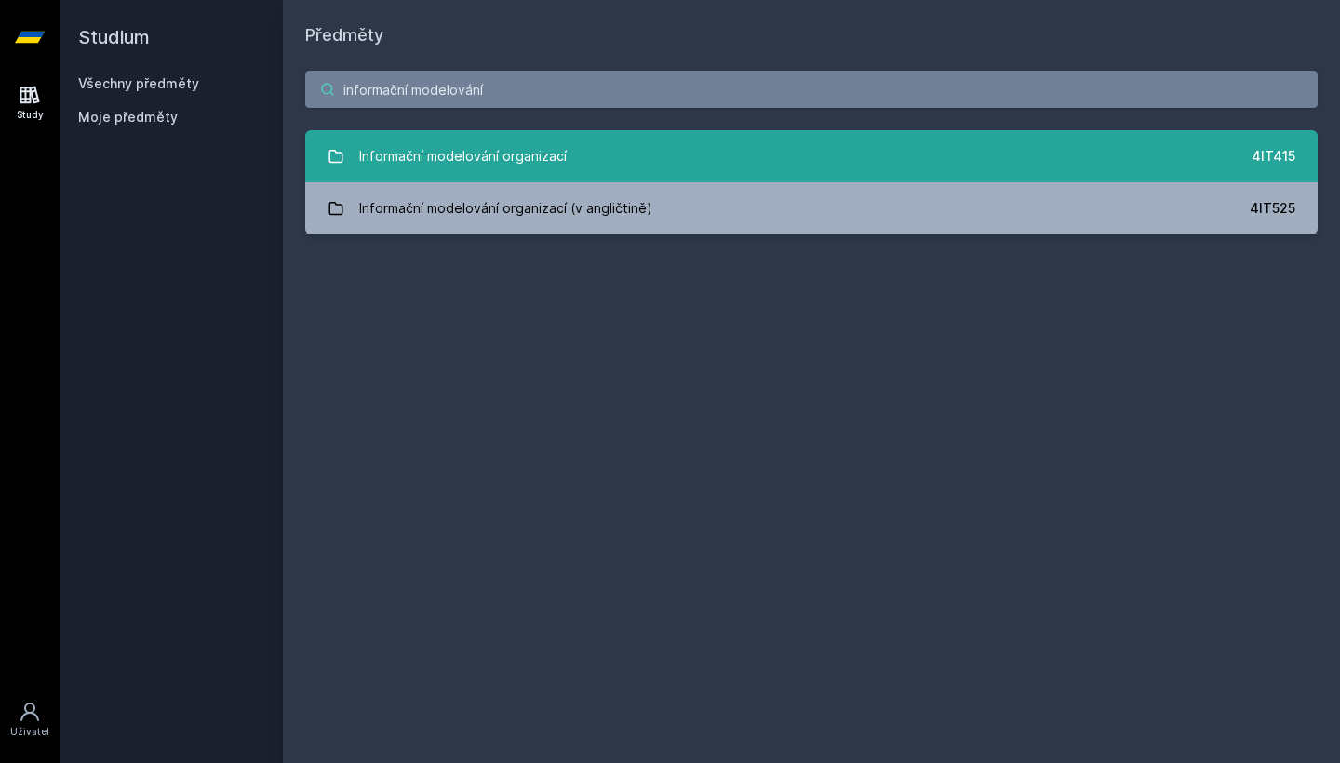
type input "informační modelování"
click at [666, 147] on link "Informační modelování organizací 4IT415" at bounding box center [811, 156] width 1013 height 52
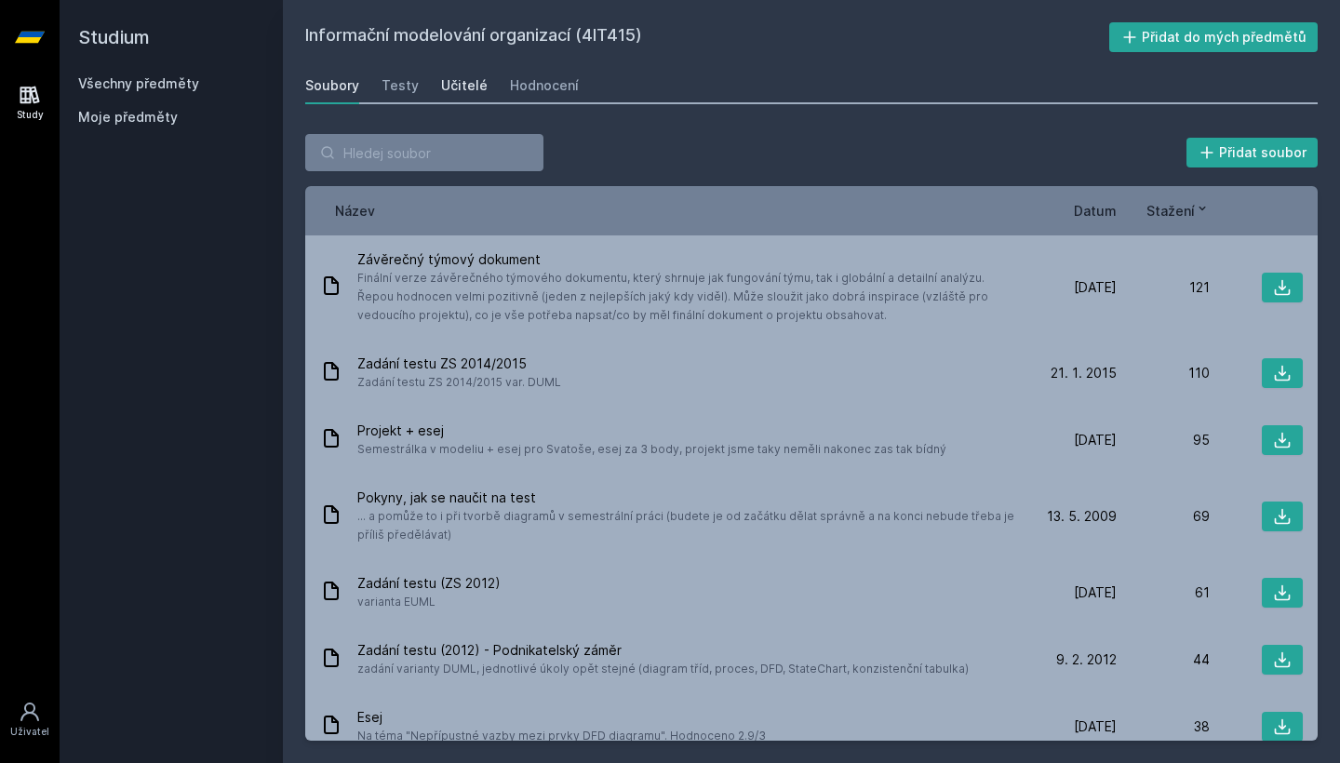
click at [463, 85] on div "Učitelé" at bounding box center [464, 85] width 47 height 19
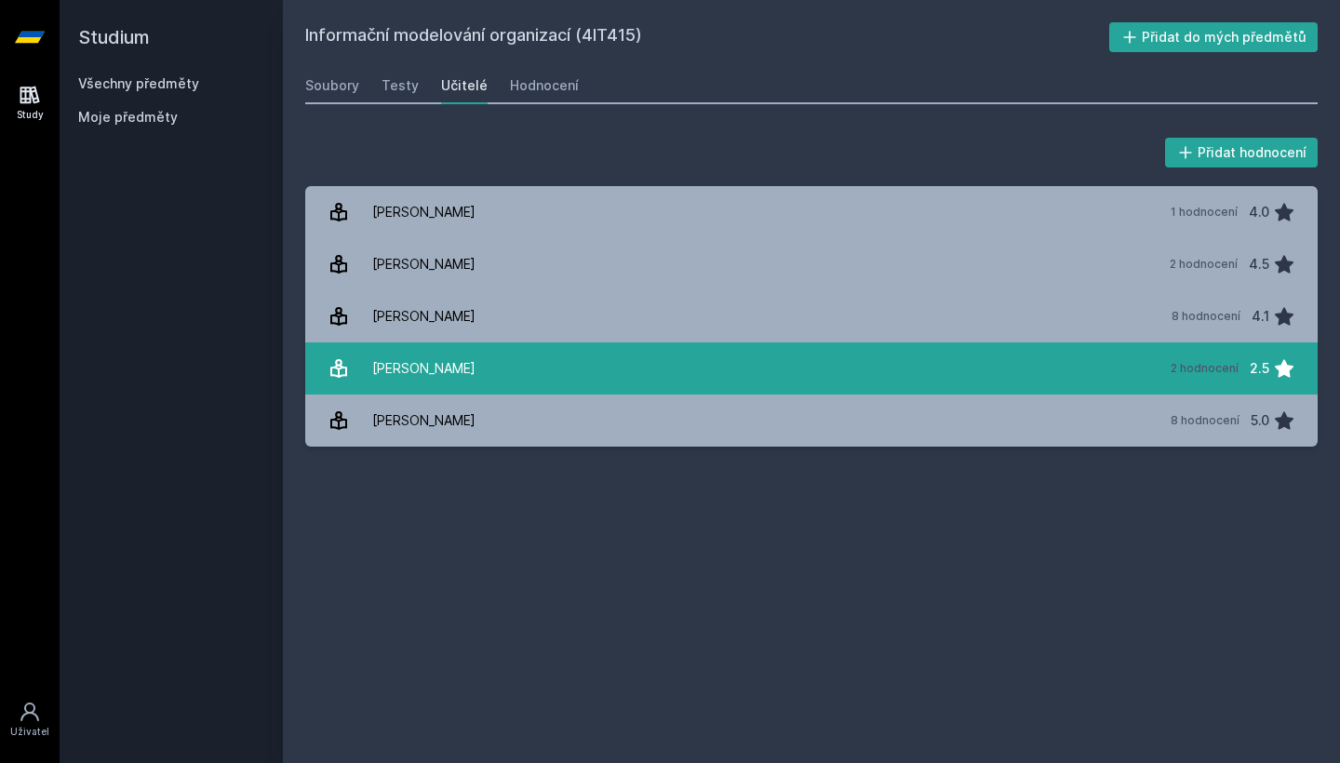
click at [669, 362] on link "[PERSON_NAME] 2 hodnocení 2.5" at bounding box center [811, 369] width 1013 height 52
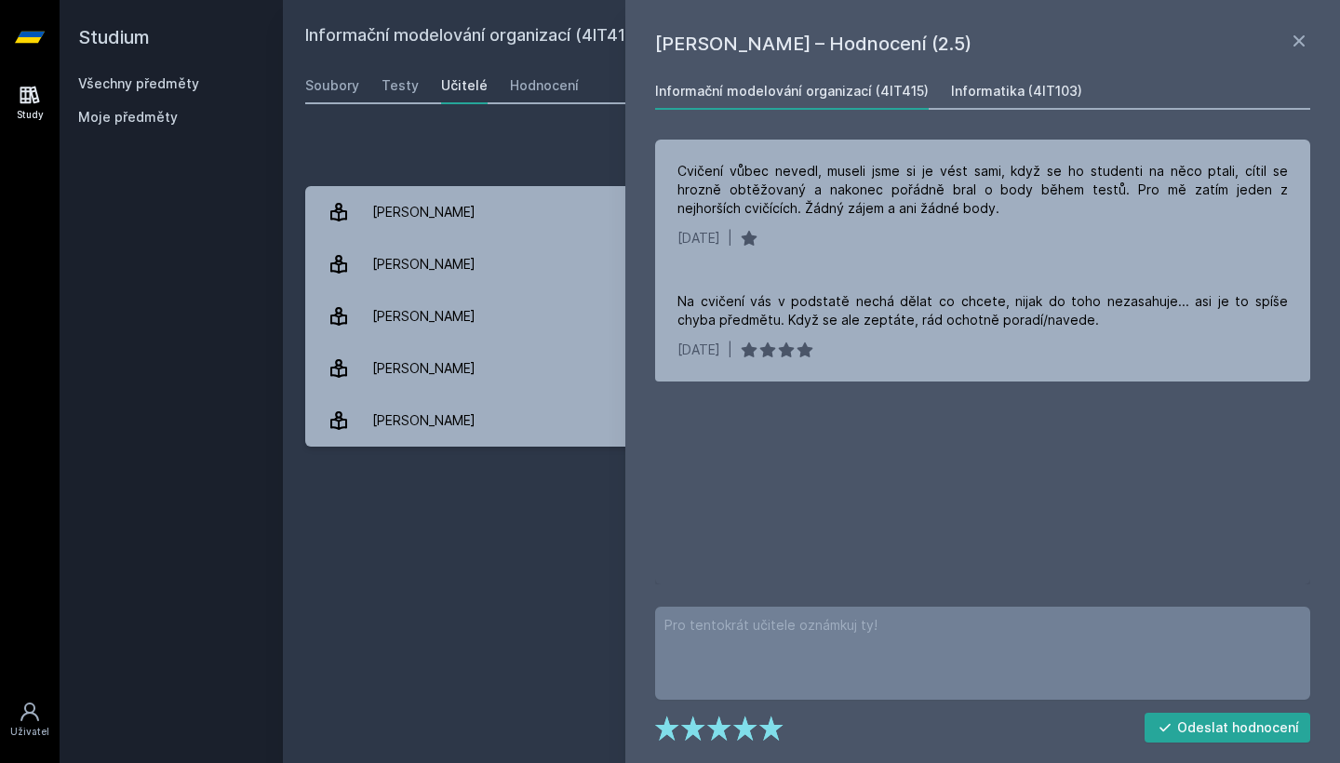
click at [1015, 86] on div "Informatika (4IT103)" at bounding box center [1016, 91] width 131 height 19
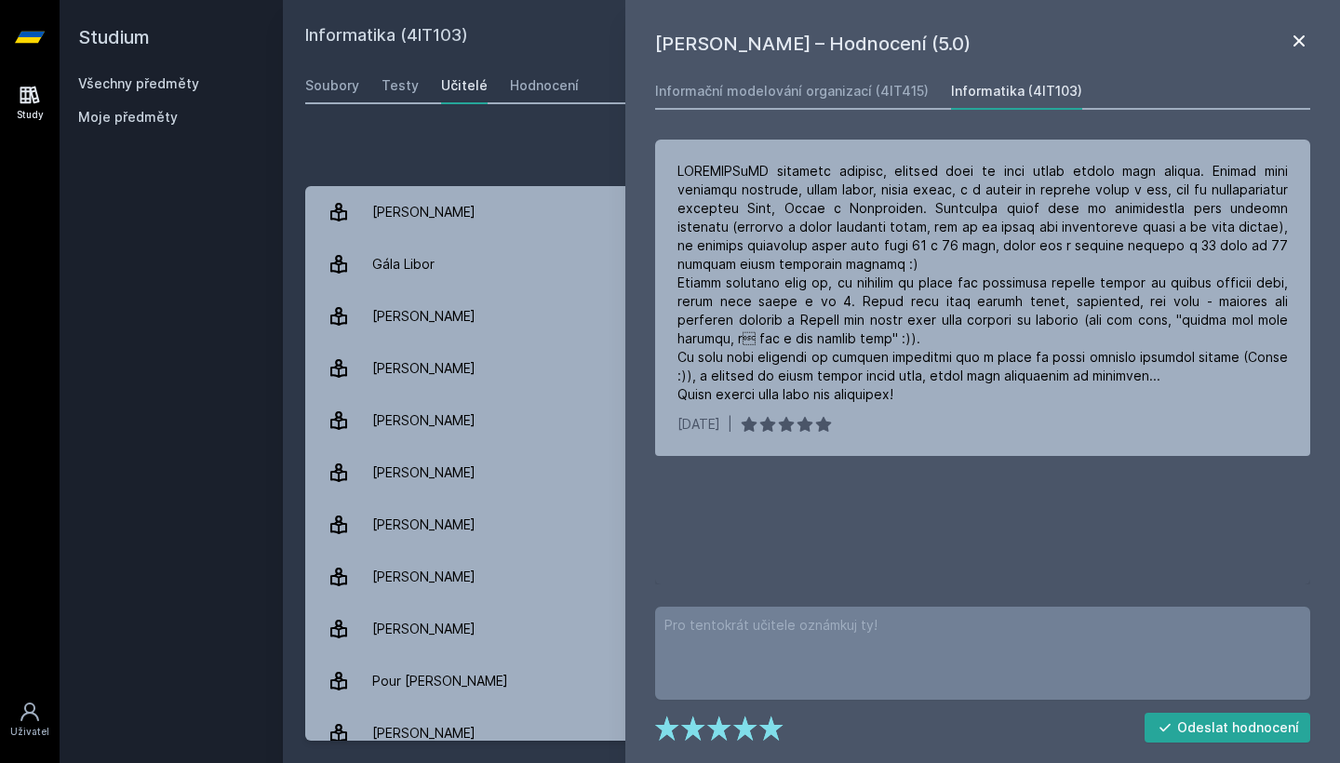
click at [1293, 38] on icon at bounding box center [1299, 41] width 22 height 22
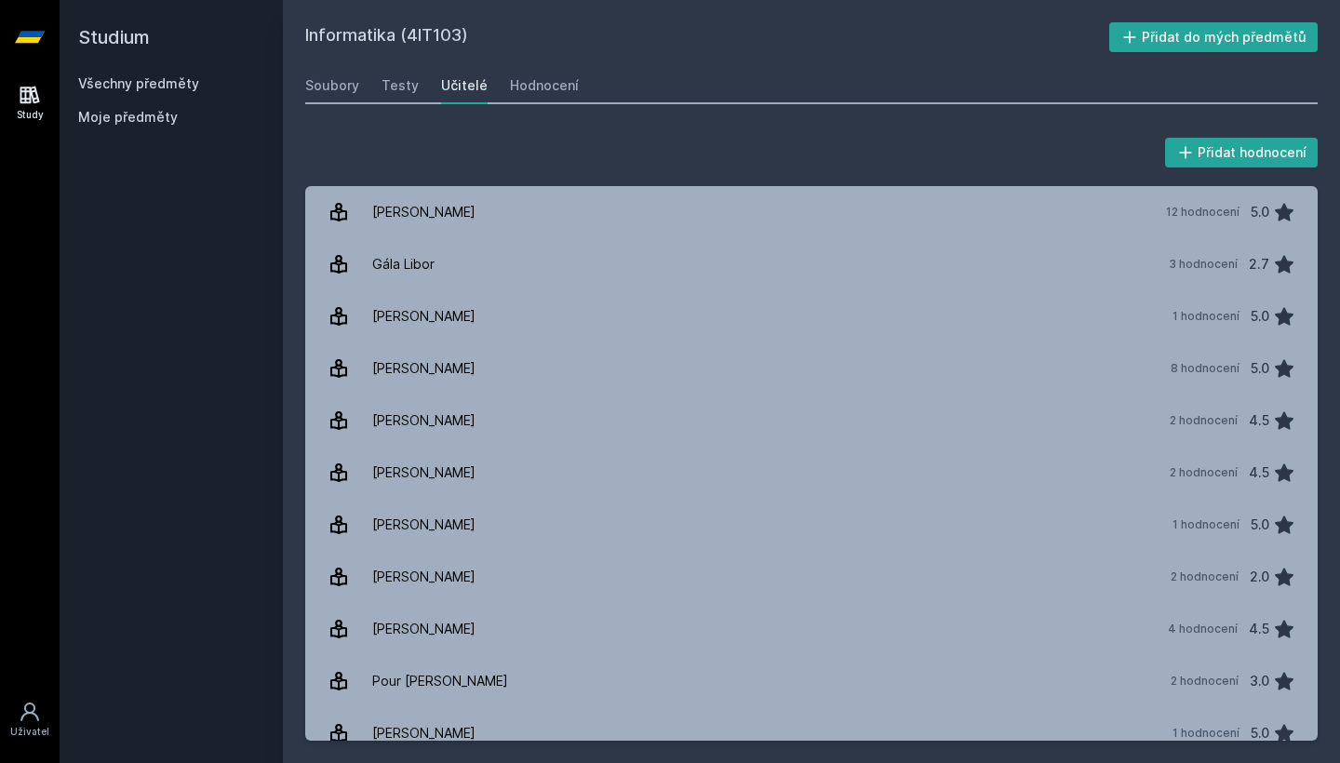
click at [571, 99] on div "Soubory Testy Učitelé Hodnocení" at bounding box center [811, 85] width 1013 height 37
click at [547, 92] on div "Hodnocení" at bounding box center [544, 85] width 69 height 19
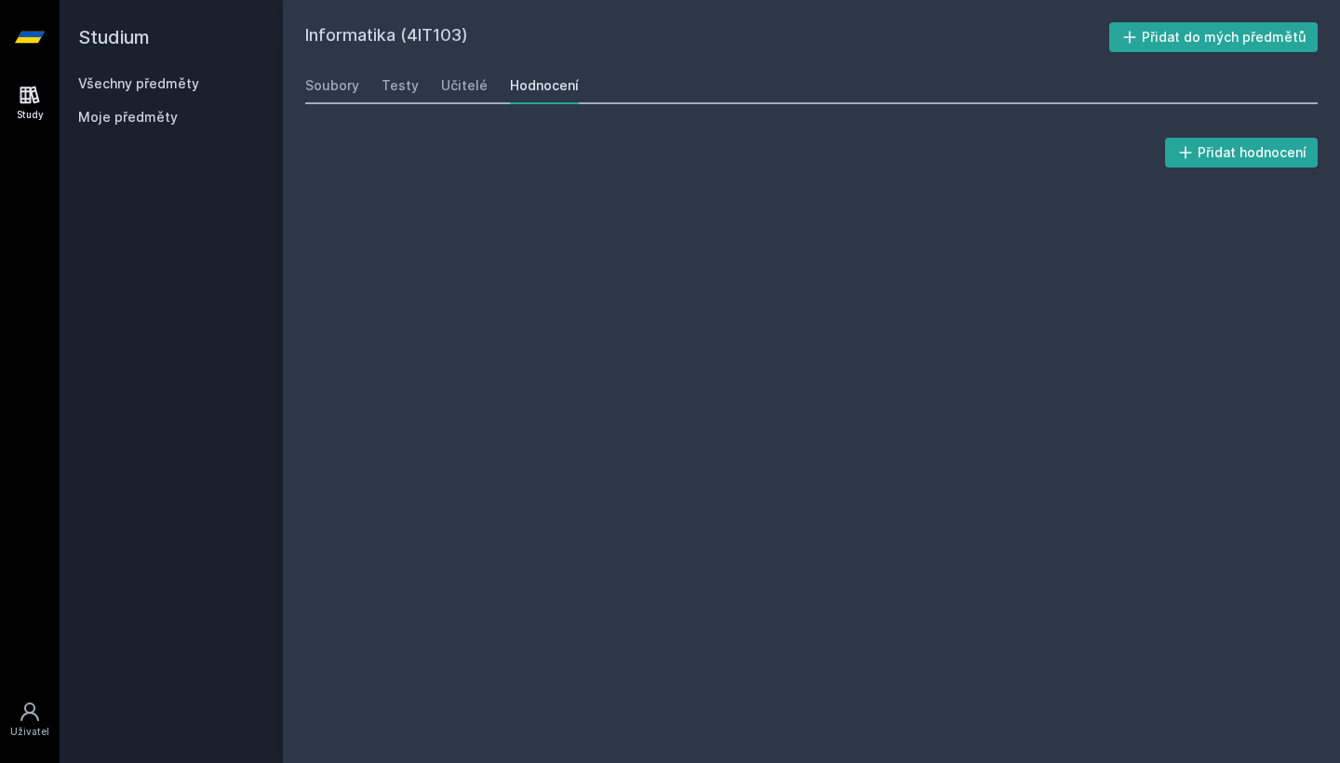
click at [493, 81] on div "Soubory Testy Učitelé Hodnocení" at bounding box center [811, 85] width 1013 height 37
click at [475, 88] on div "Učitelé" at bounding box center [464, 85] width 47 height 19
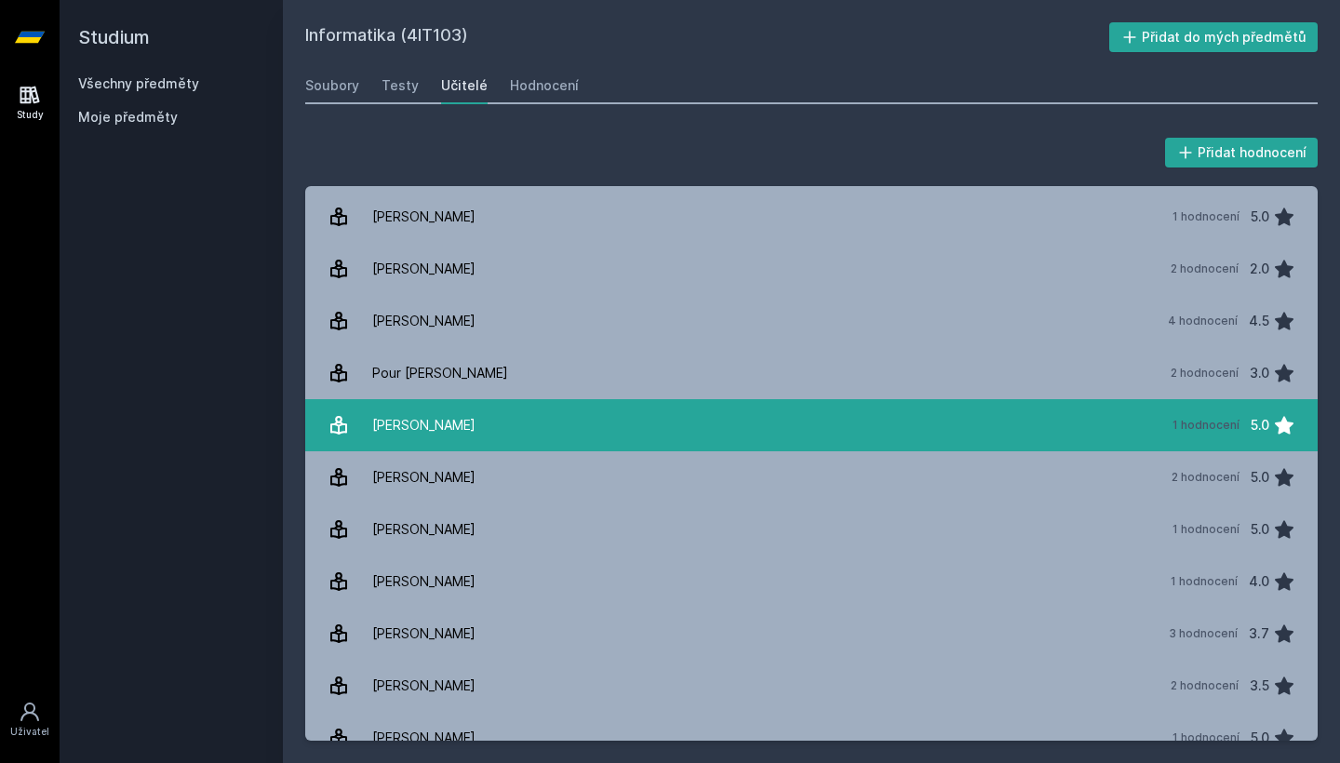
scroll to position [310, 0]
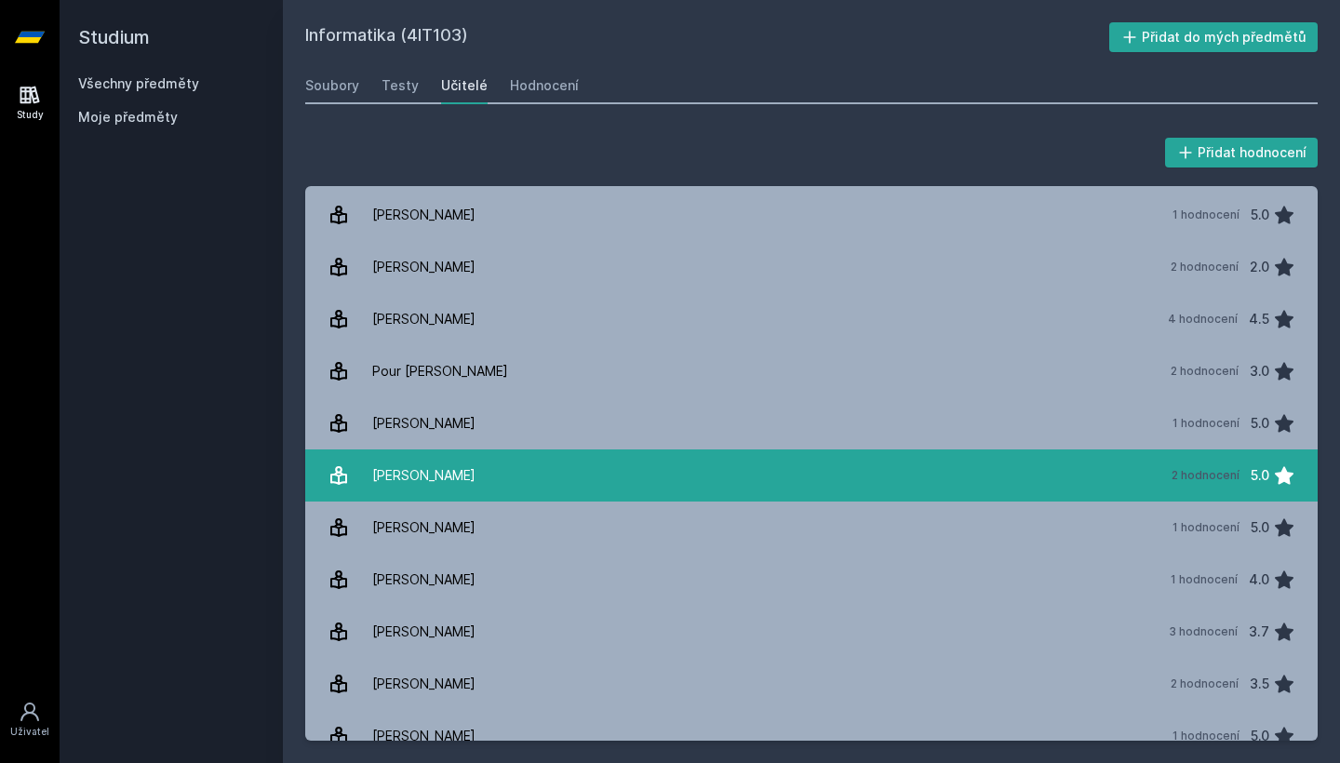
click at [665, 487] on link "Říha Jan 2 hodnocení 5.0" at bounding box center [811, 476] width 1013 height 52
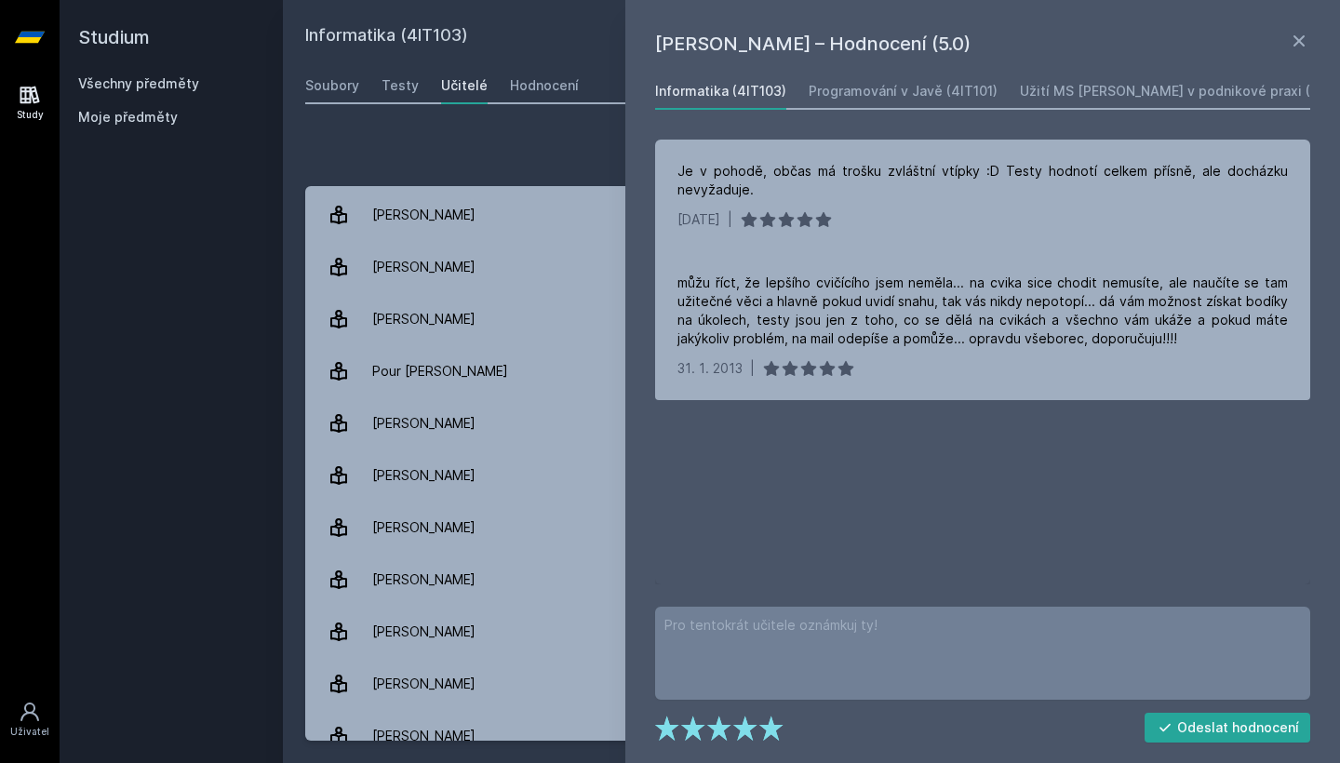
click at [509, 173] on div "Přidat hodnocení Jan Říha – Hodnocení (5.0) Informatika (4IT103) Programování v…" at bounding box center [811, 437] width 1013 height 607
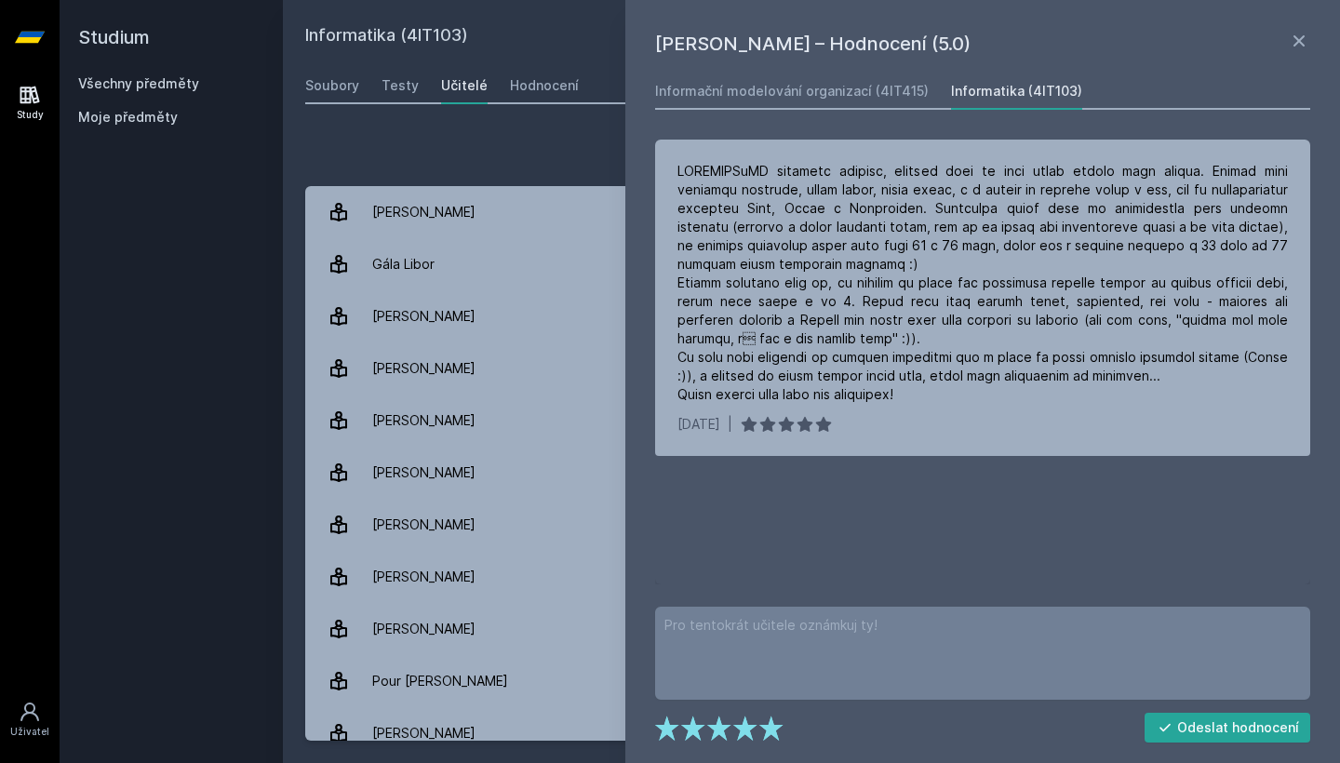
click at [786, 51] on h1 "Oleg Svatoš – Hodnocení (5.0)" at bounding box center [971, 44] width 633 height 28
click at [786, 97] on div "Informační modelování organizací (4IT415)" at bounding box center [792, 91] width 274 height 19
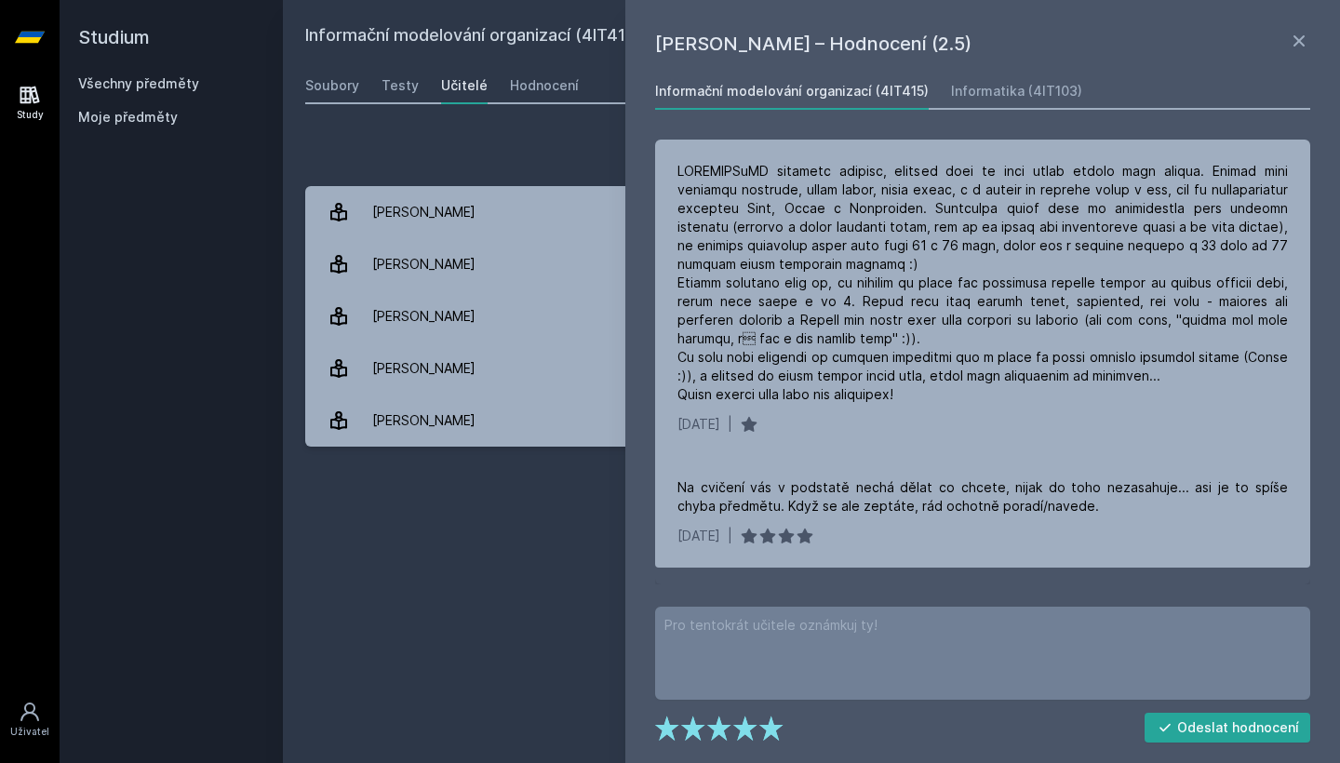
click at [349, 134] on div "Přidat hodnocení" at bounding box center [811, 152] width 1013 height 37
click at [519, 60] on div "Informační modelování organizací (4IT415) Přidat do mých předmětů Soubory Testy…" at bounding box center [811, 381] width 1013 height 719
click at [522, 84] on div "Hodnocení" at bounding box center [544, 85] width 69 height 19
